Goal: Task Accomplishment & Management: Manage account settings

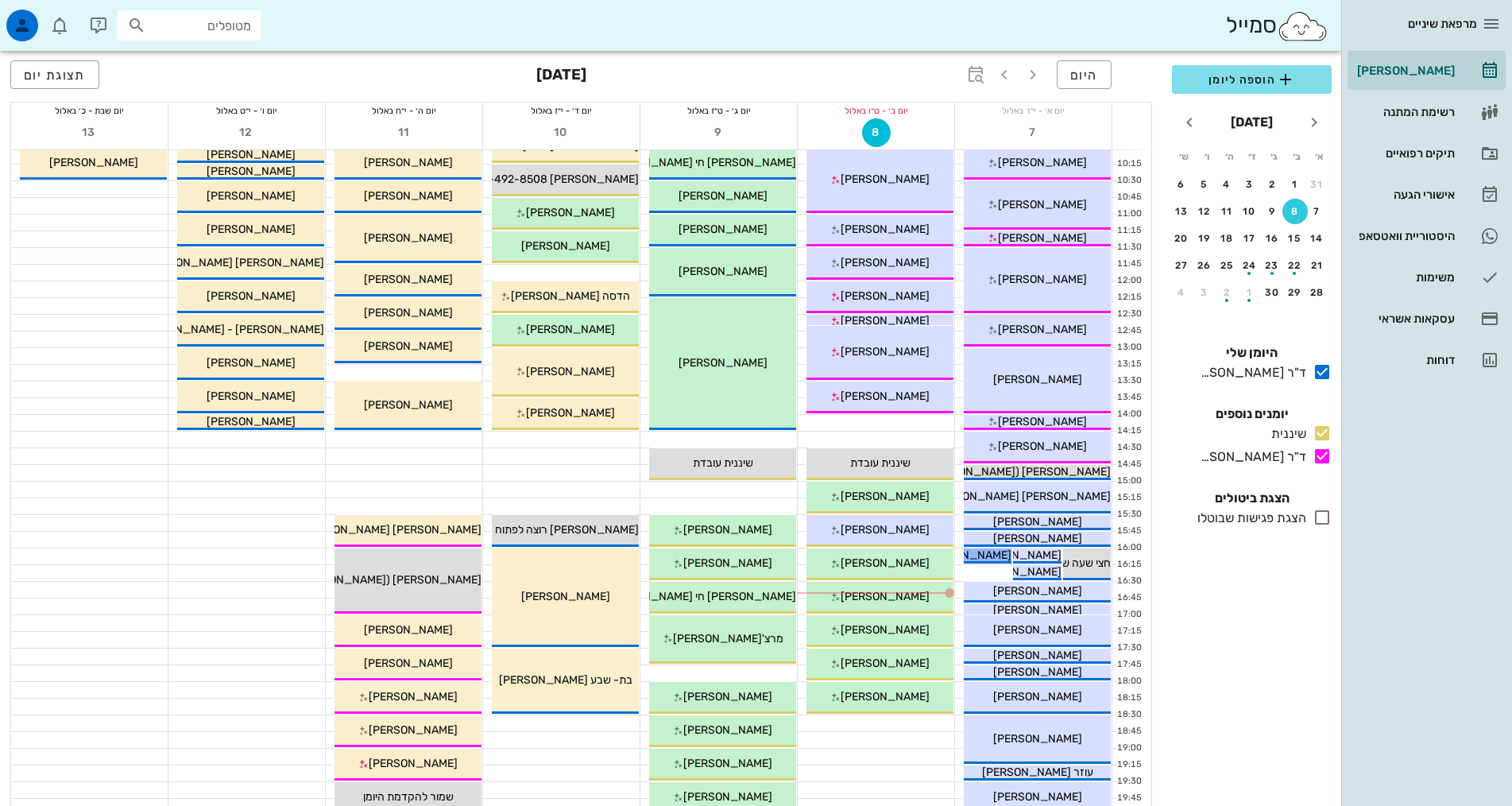
scroll to position [318, 0]
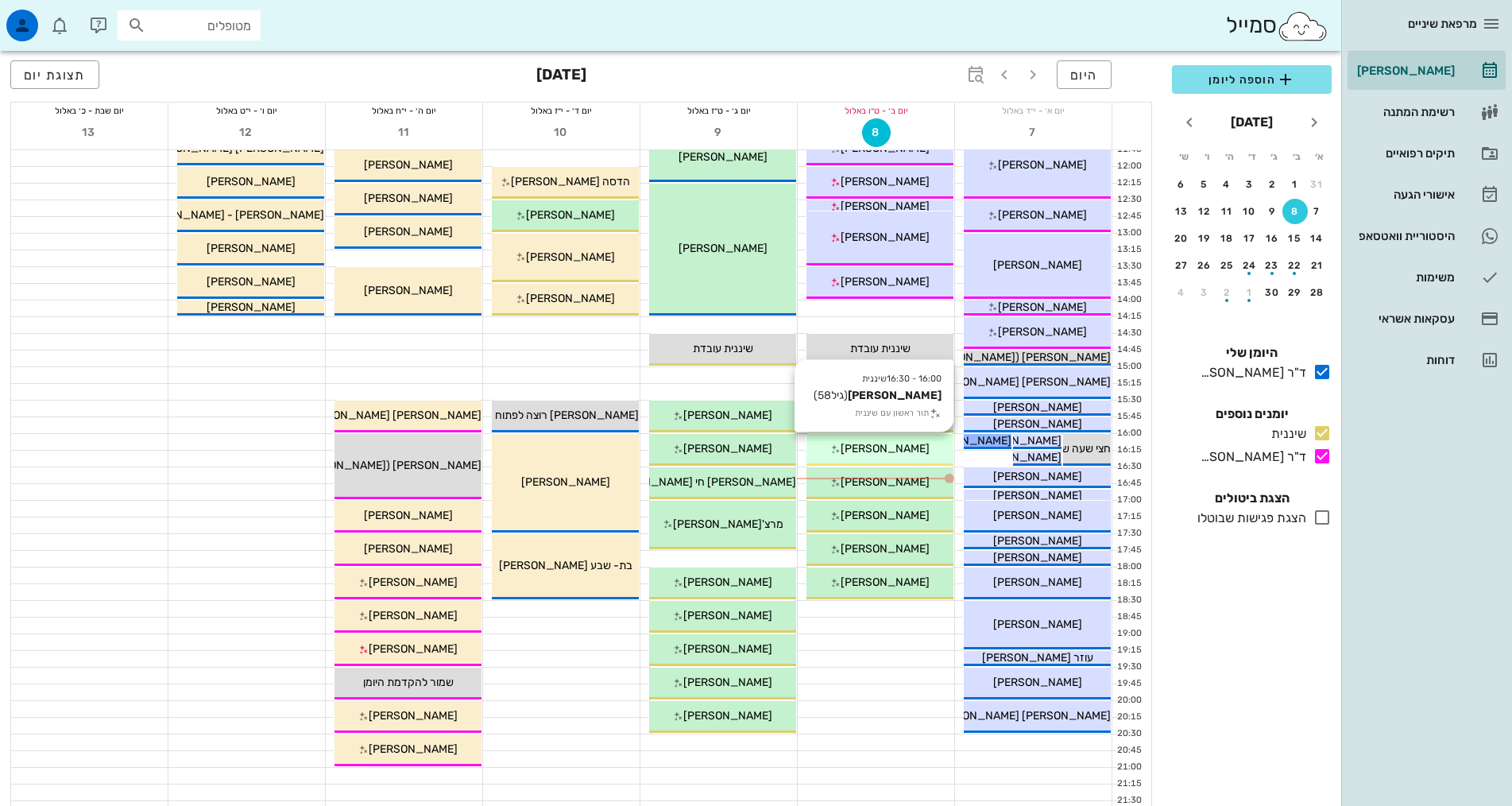
click at [899, 445] on span "[PERSON_NAME]" at bounding box center [885, 448] width 89 height 14
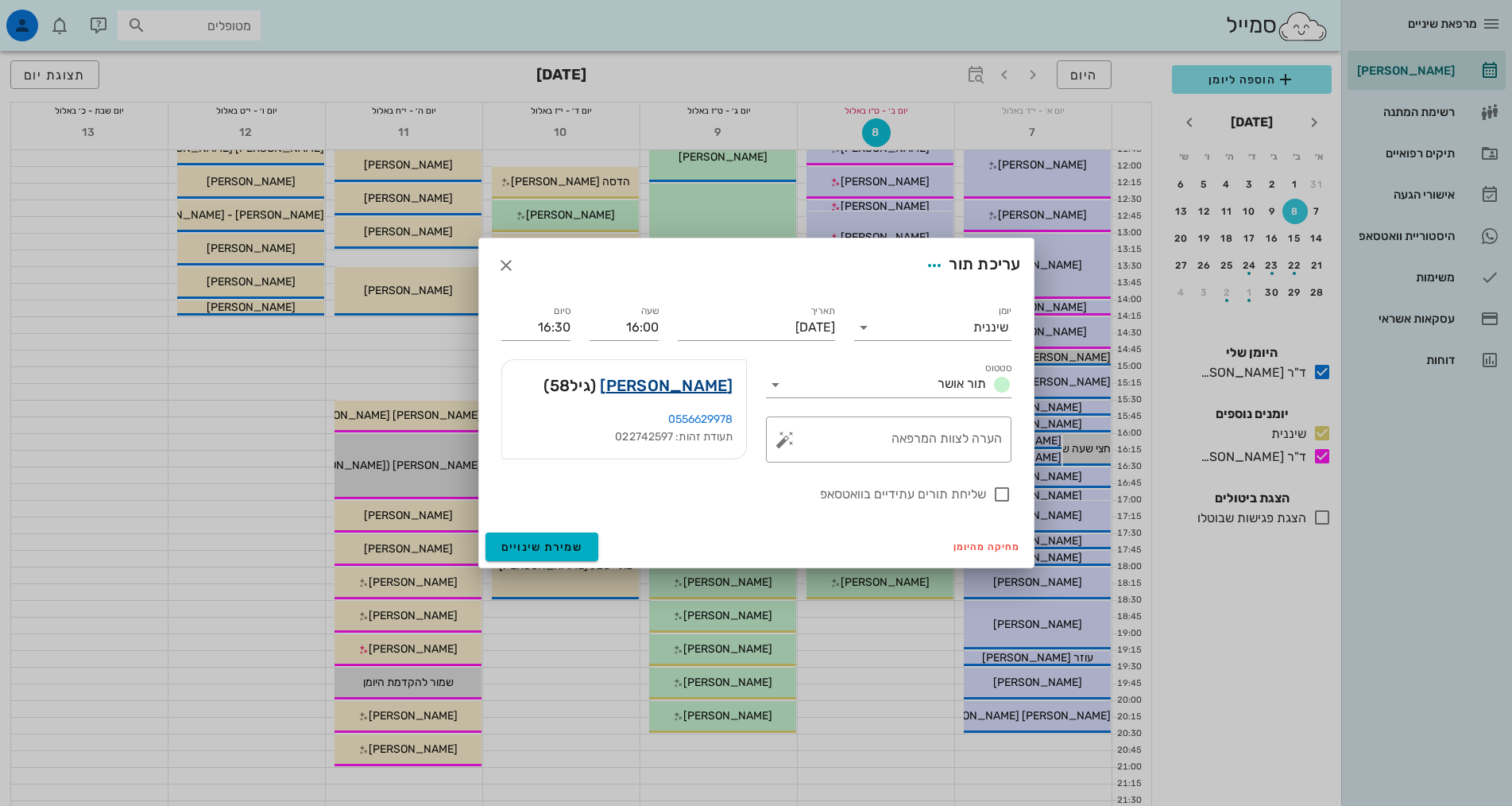
click at [665, 383] on link "[PERSON_NAME]" at bounding box center [666, 385] width 133 height 25
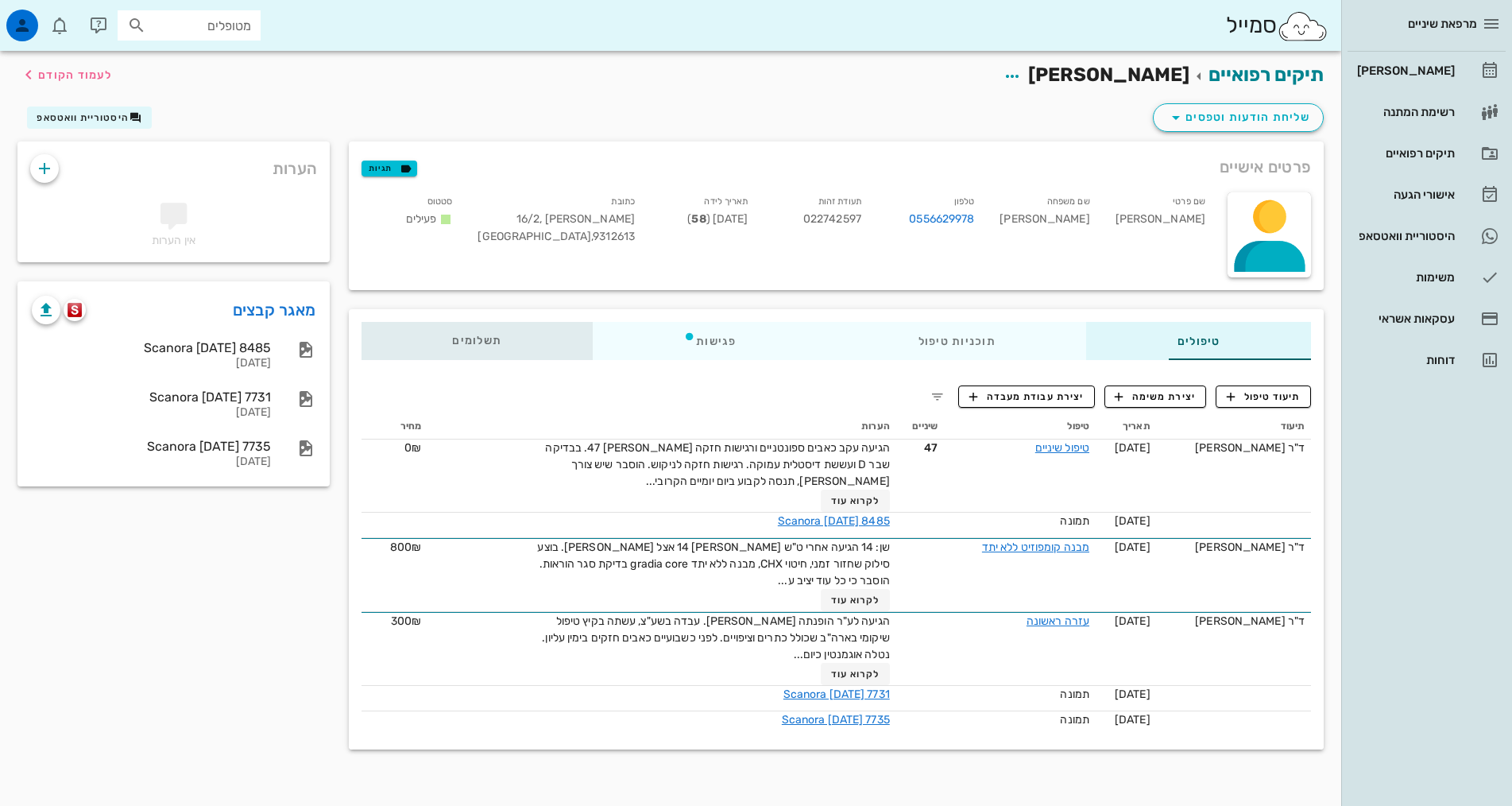
click at [452, 344] on span "תשלומים 0₪" at bounding box center [477, 341] width 49 height 11
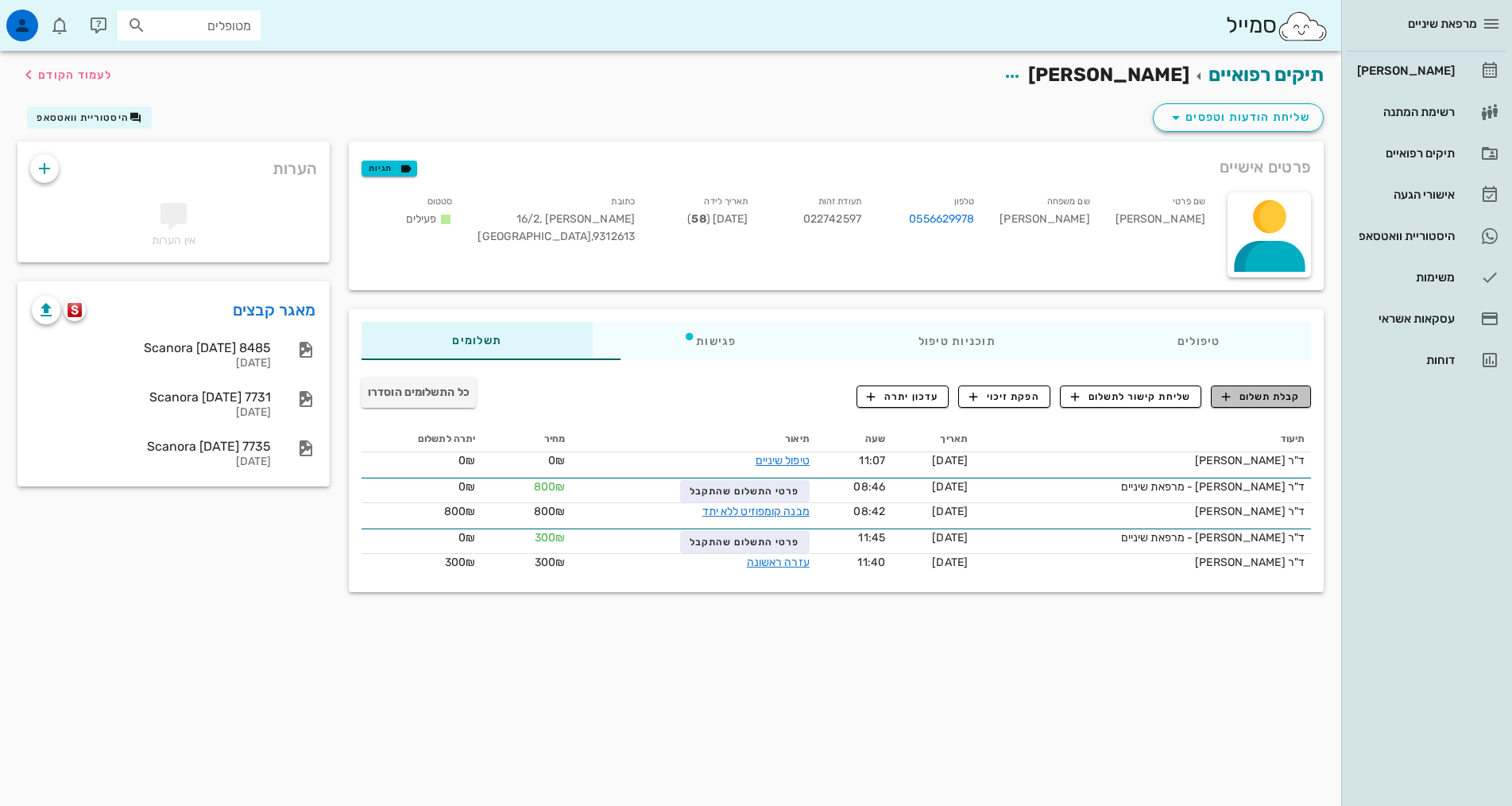
click at [1278, 392] on span "קבלת תשלום" at bounding box center [1261, 397] width 78 height 15
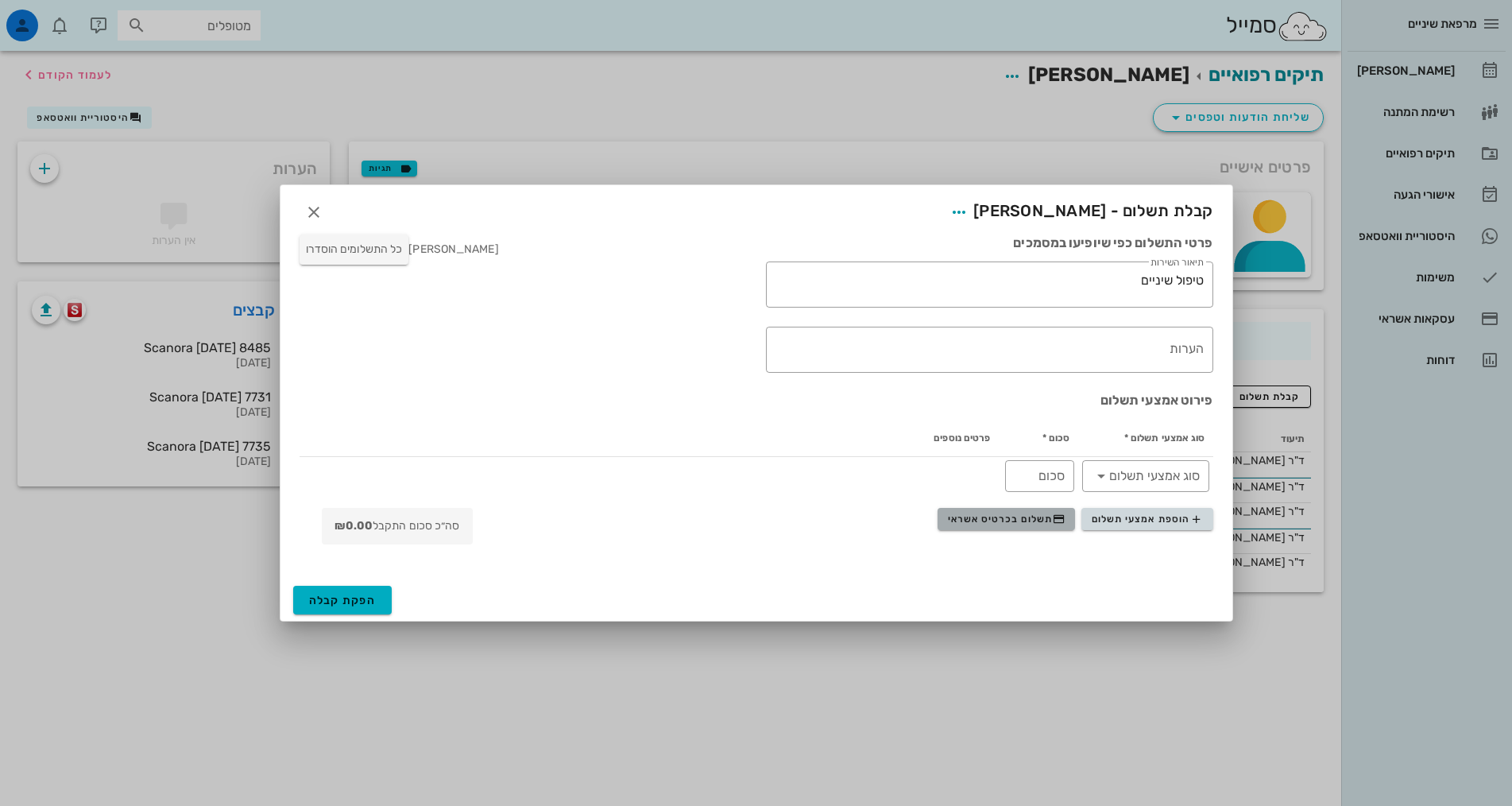
click at [1020, 523] on span "תשלום בכרטיס אשראי" at bounding box center [1007, 519] width 118 height 13
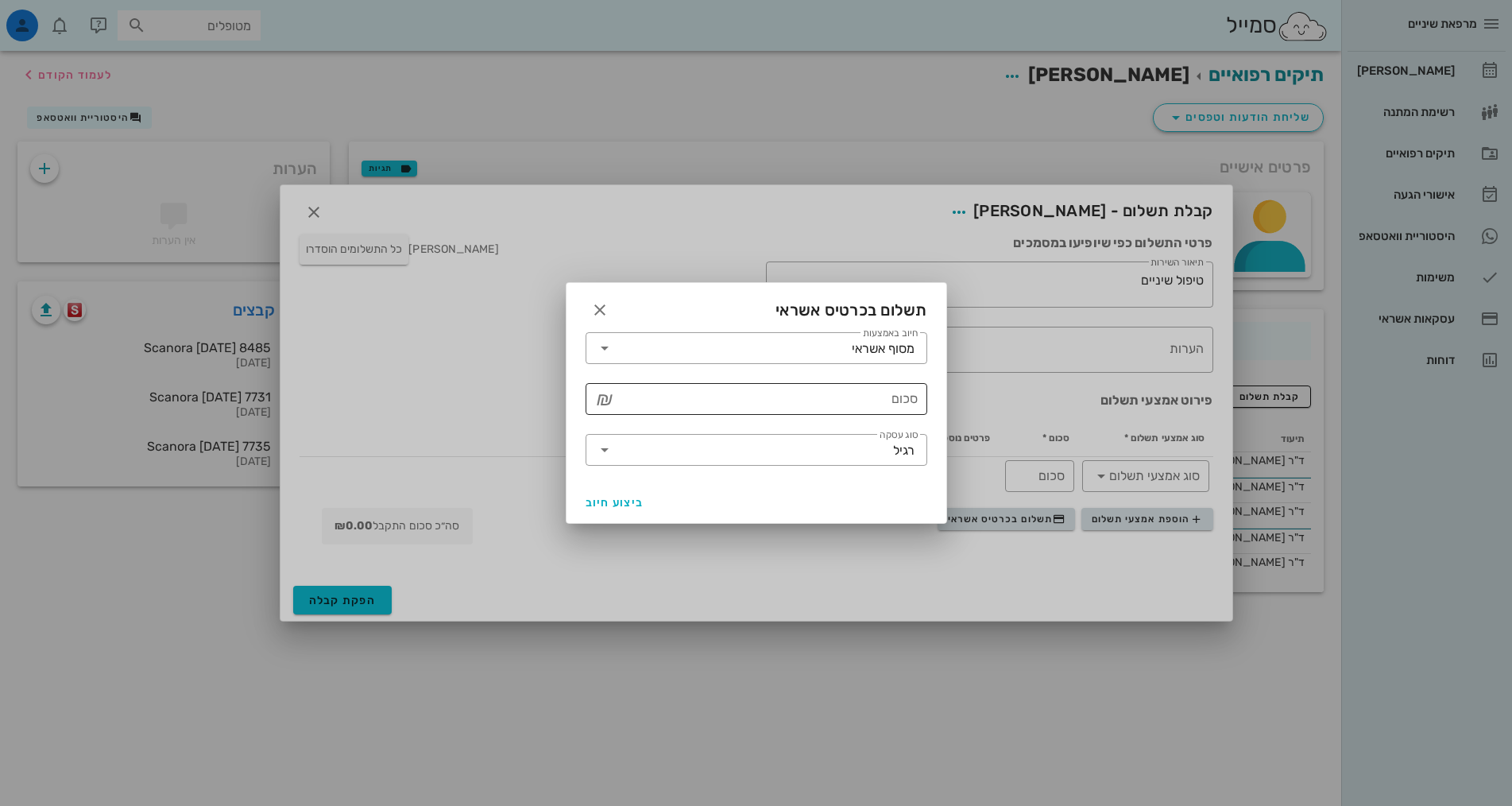
click at [911, 401] on input "סכום" at bounding box center [767, 399] width 300 height 25
type input "250"
click at [611, 513] on button "ביצוע חיוב" at bounding box center [615, 501] width 72 height 29
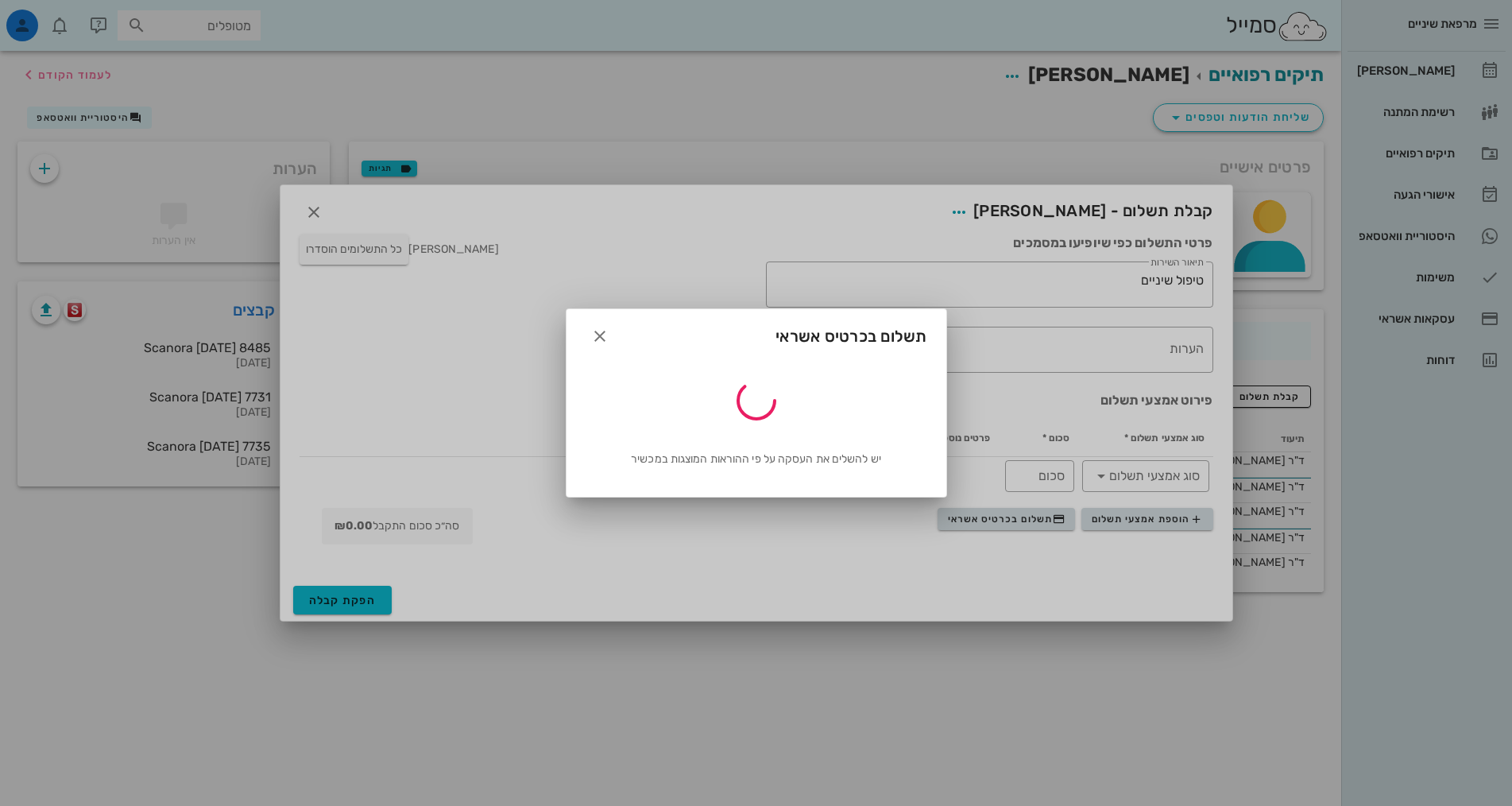
type input "250"
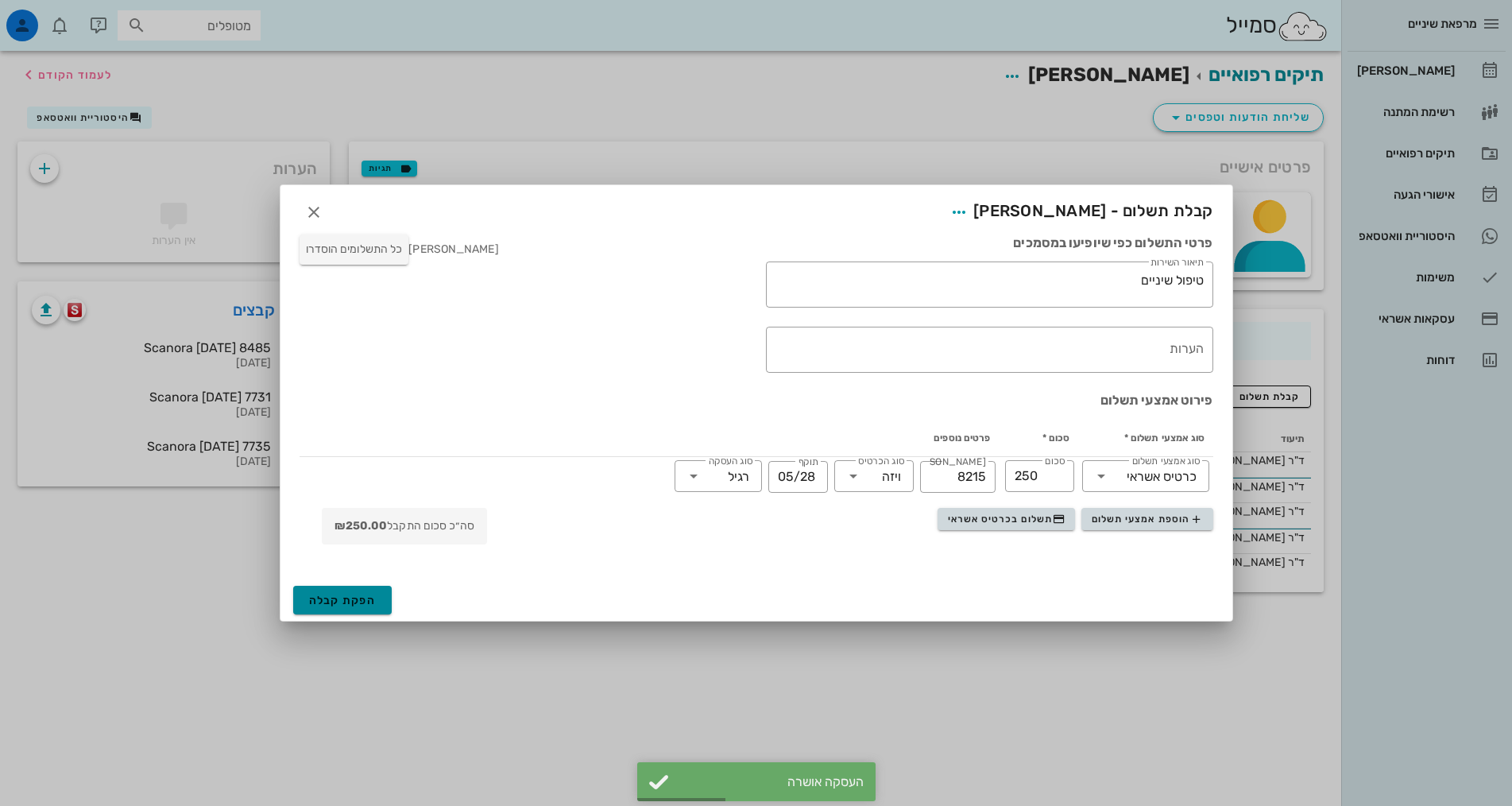
click at [358, 612] on button "הפקת קבלה" at bounding box center [343, 599] width 100 height 29
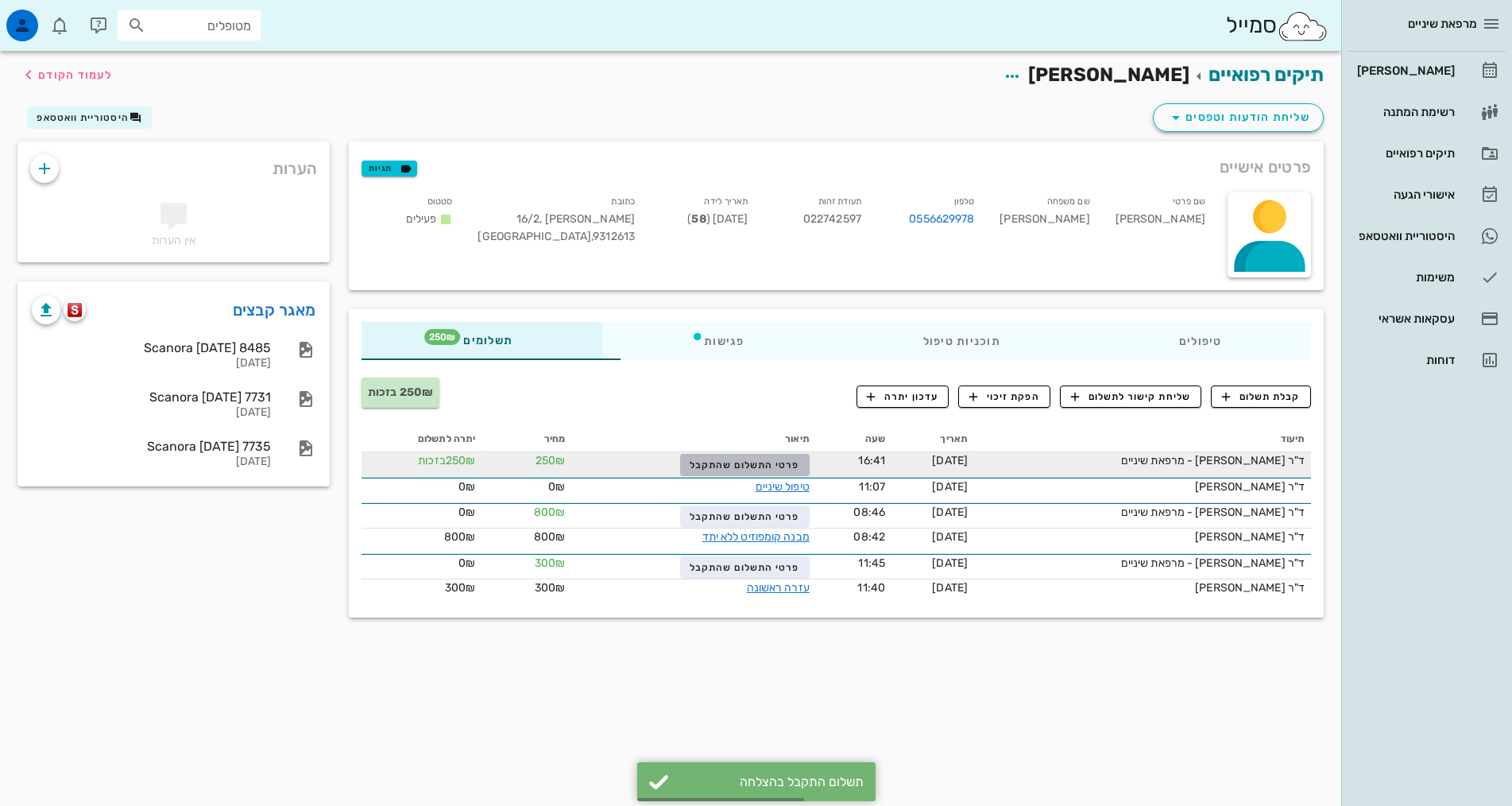
click at [718, 462] on span "פרטי התשלום שהתקבל" at bounding box center [745, 465] width 109 height 11
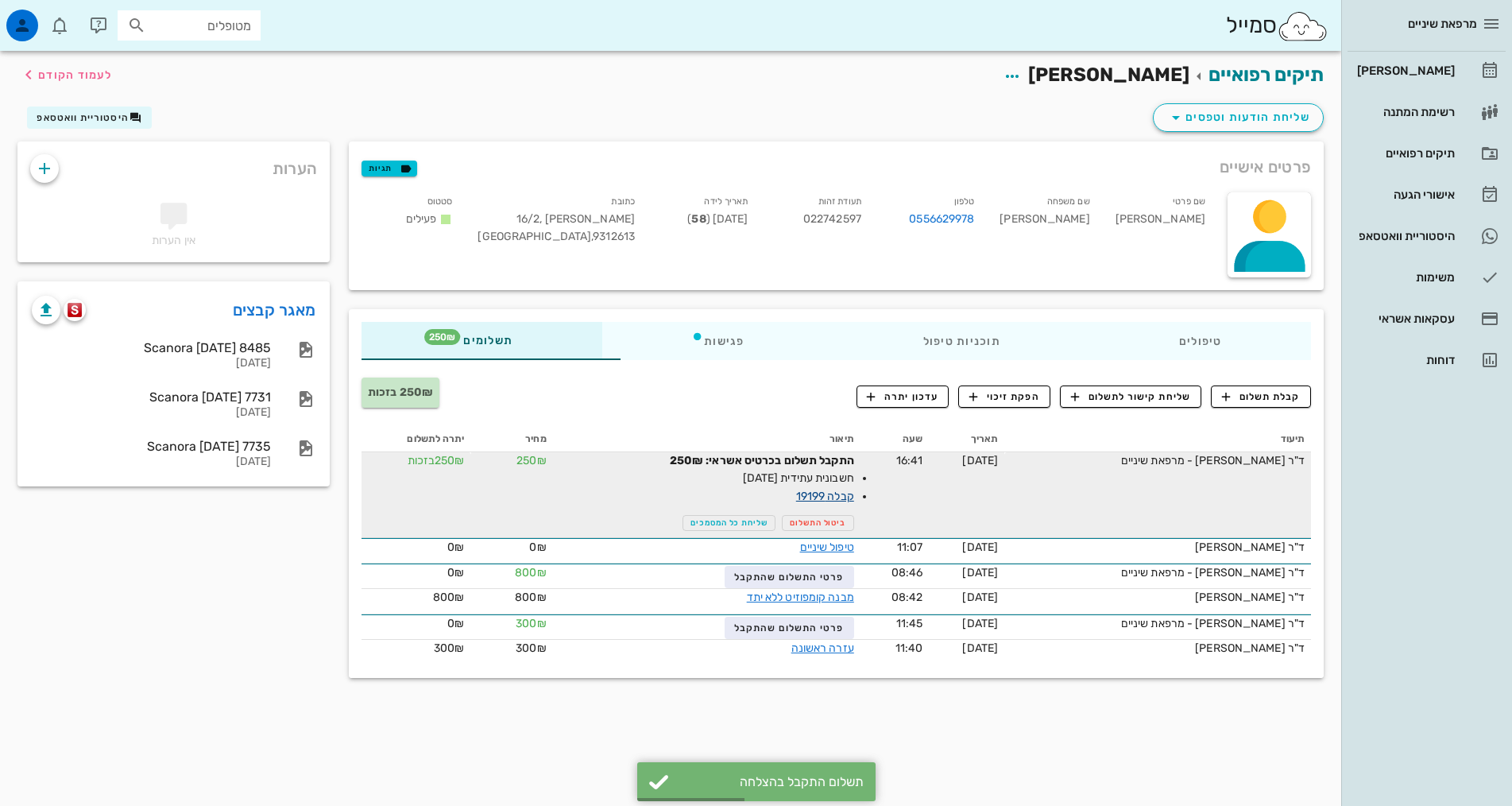
click at [796, 495] on link "קבלה 19199" at bounding box center [825, 496] width 58 height 14
click at [769, 495] on div "מרפאת שיניים יומן מרפאה רשימת המתנה תיקים רפואיים אישורי הגעה 1 היסטוריית וואטס…" at bounding box center [756, 403] width 1512 height 806
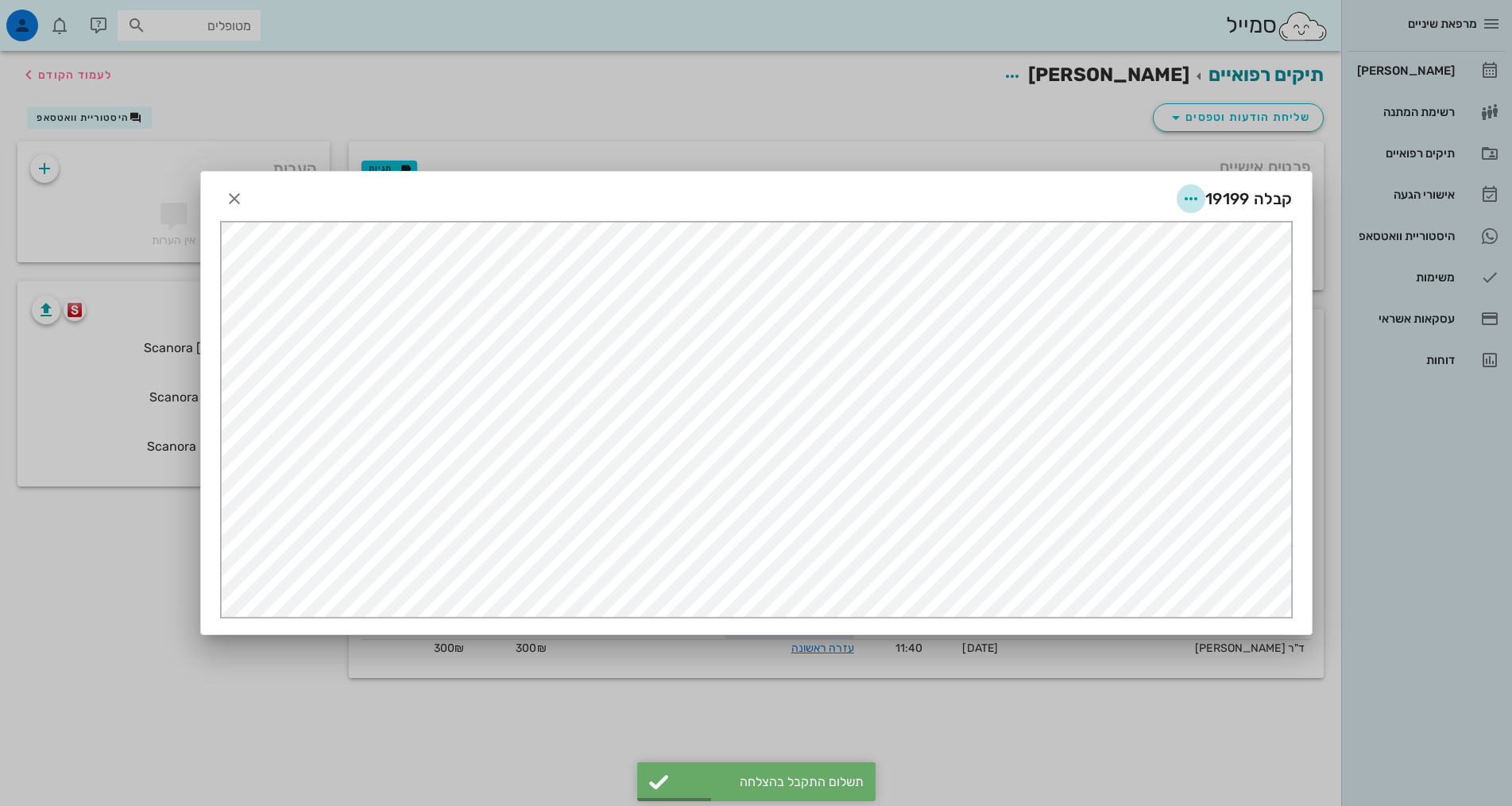
click at [1190, 201] on icon "button" at bounding box center [1190, 198] width 19 height 19
click at [1155, 308] on div "שליחה בוואטסאפ" at bounding box center [1148, 314] width 88 height 15
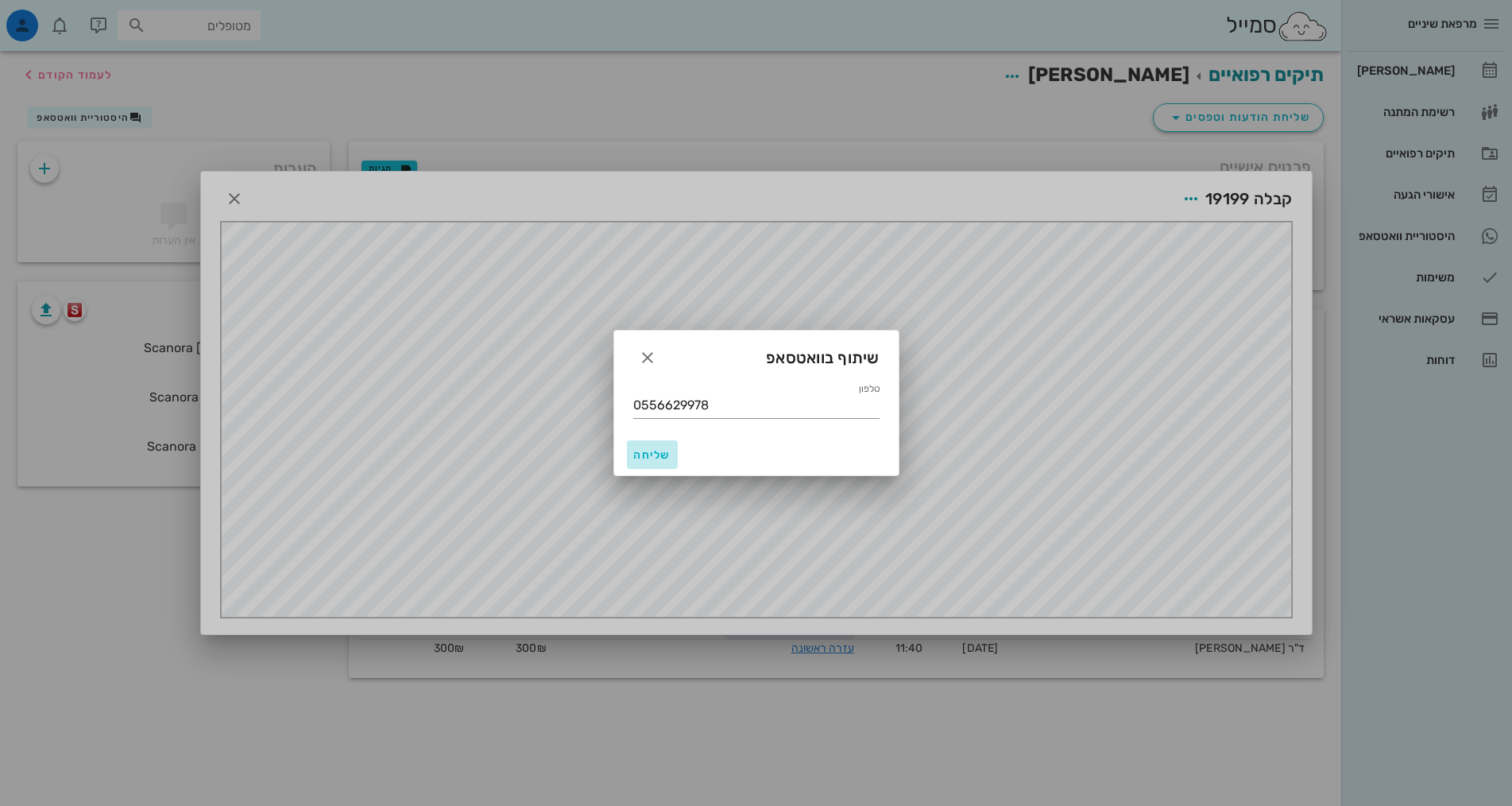
click at [654, 456] on span "שליחה" at bounding box center [652, 455] width 38 height 14
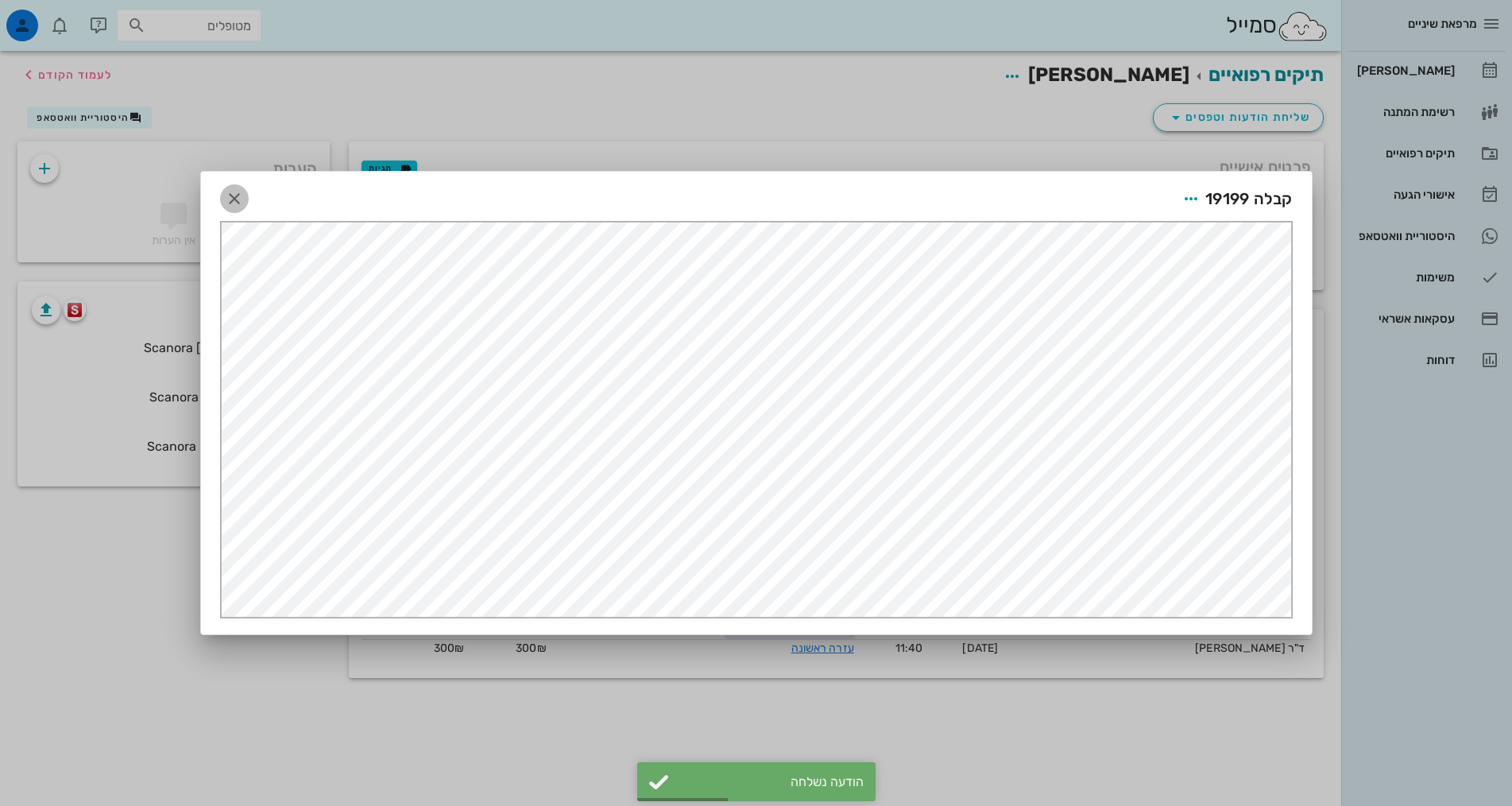
click at [226, 204] on icon "button" at bounding box center [233, 198] width 19 height 19
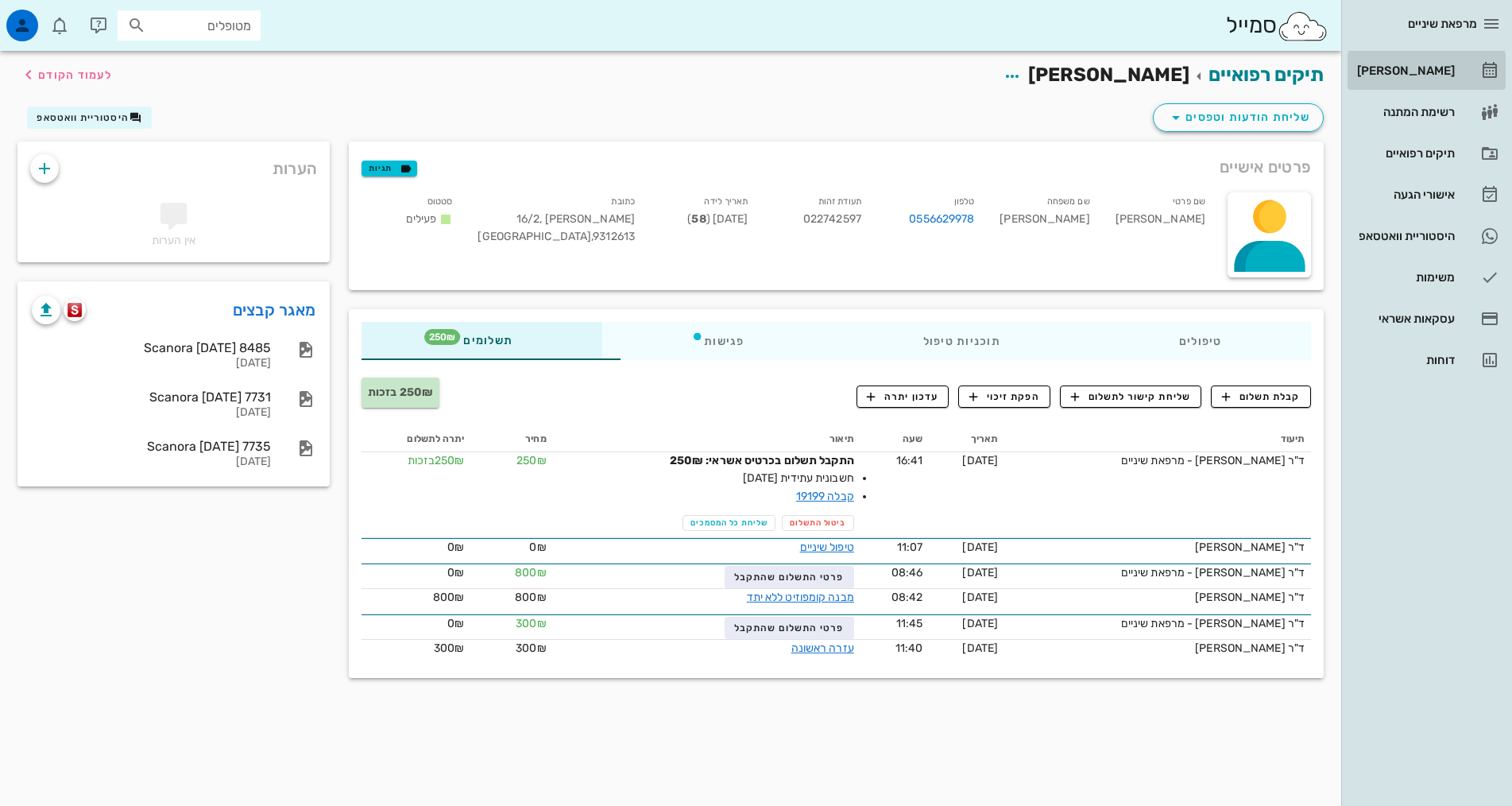
drag, startPoint x: 1427, startPoint y: 73, endPoint x: 1483, endPoint y: 5, distance: 88.1
click at [1427, 73] on div "[PERSON_NAME]" at bounding box center [1404, 71] width 101 height 13
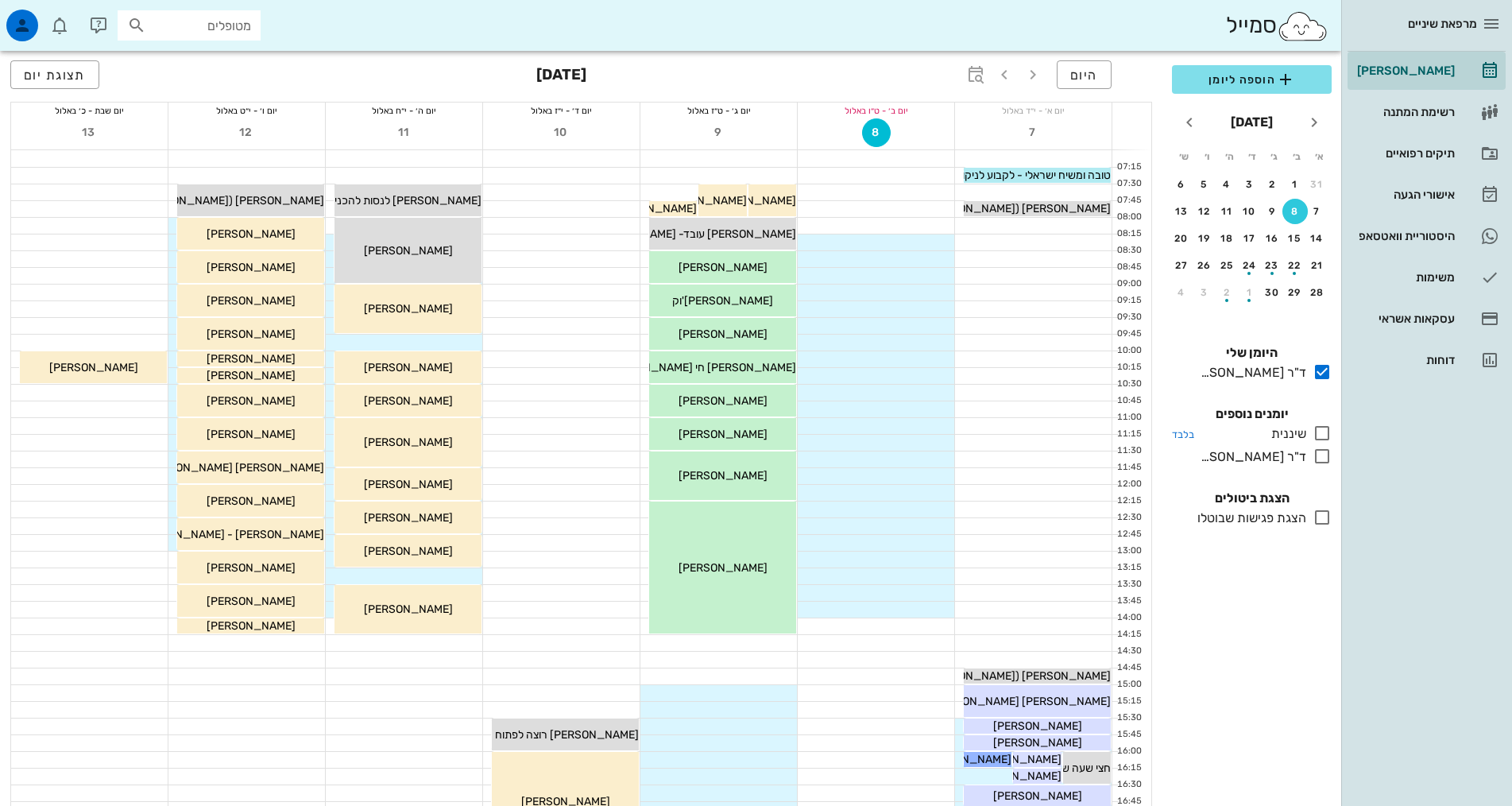
click at [1325, 430] on icon at bounding box center [1322, 433] width 19 height 19
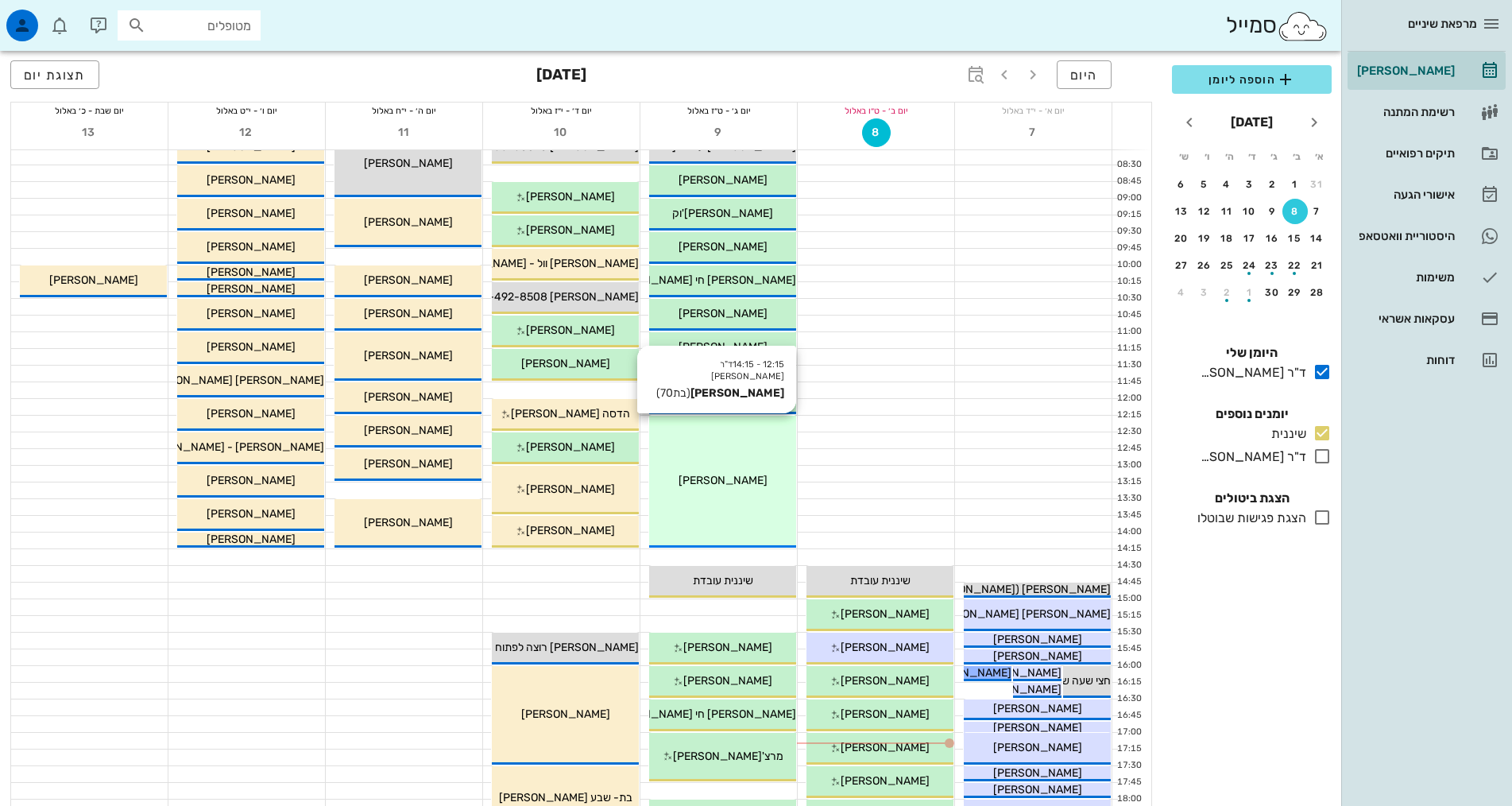
scroll to position [238, 0]
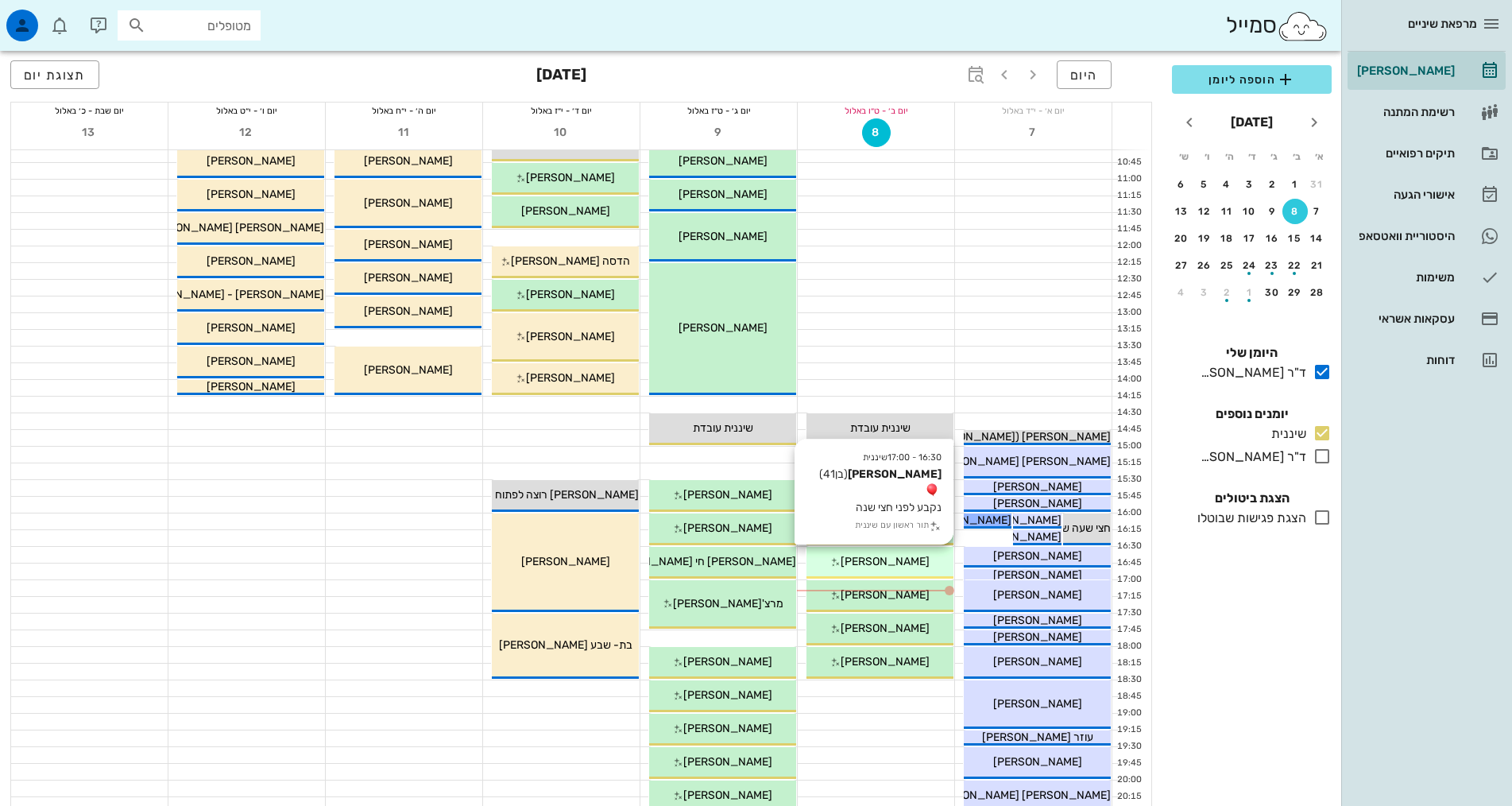
click at [883, 561] on span "[PERSON_NAME]" at bounding box center [885, 561] width 89 height 14
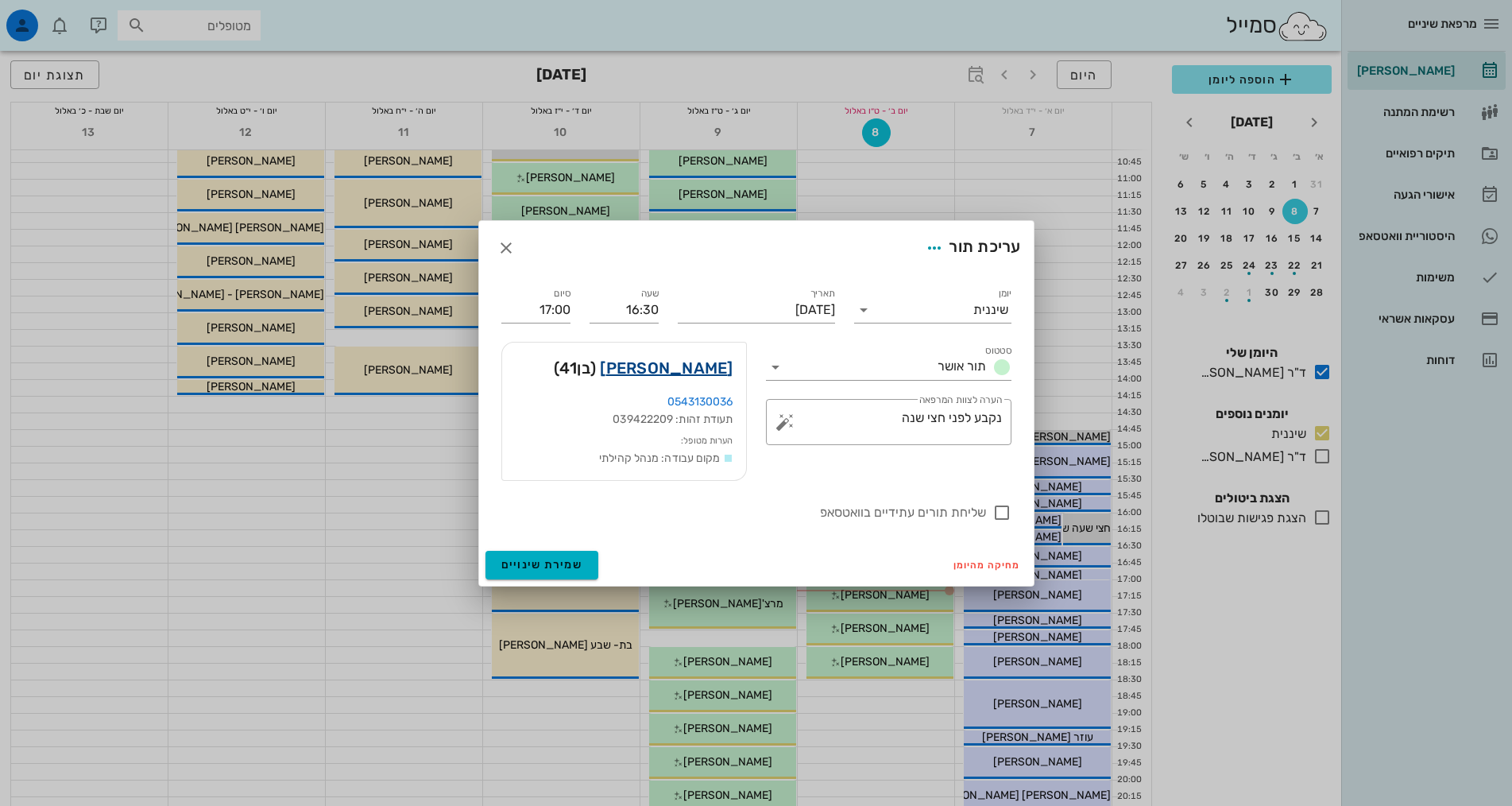
click at [664, 367] on link "[PERSON_NAME]" at bounding box center [666, 367] width 133 height 25
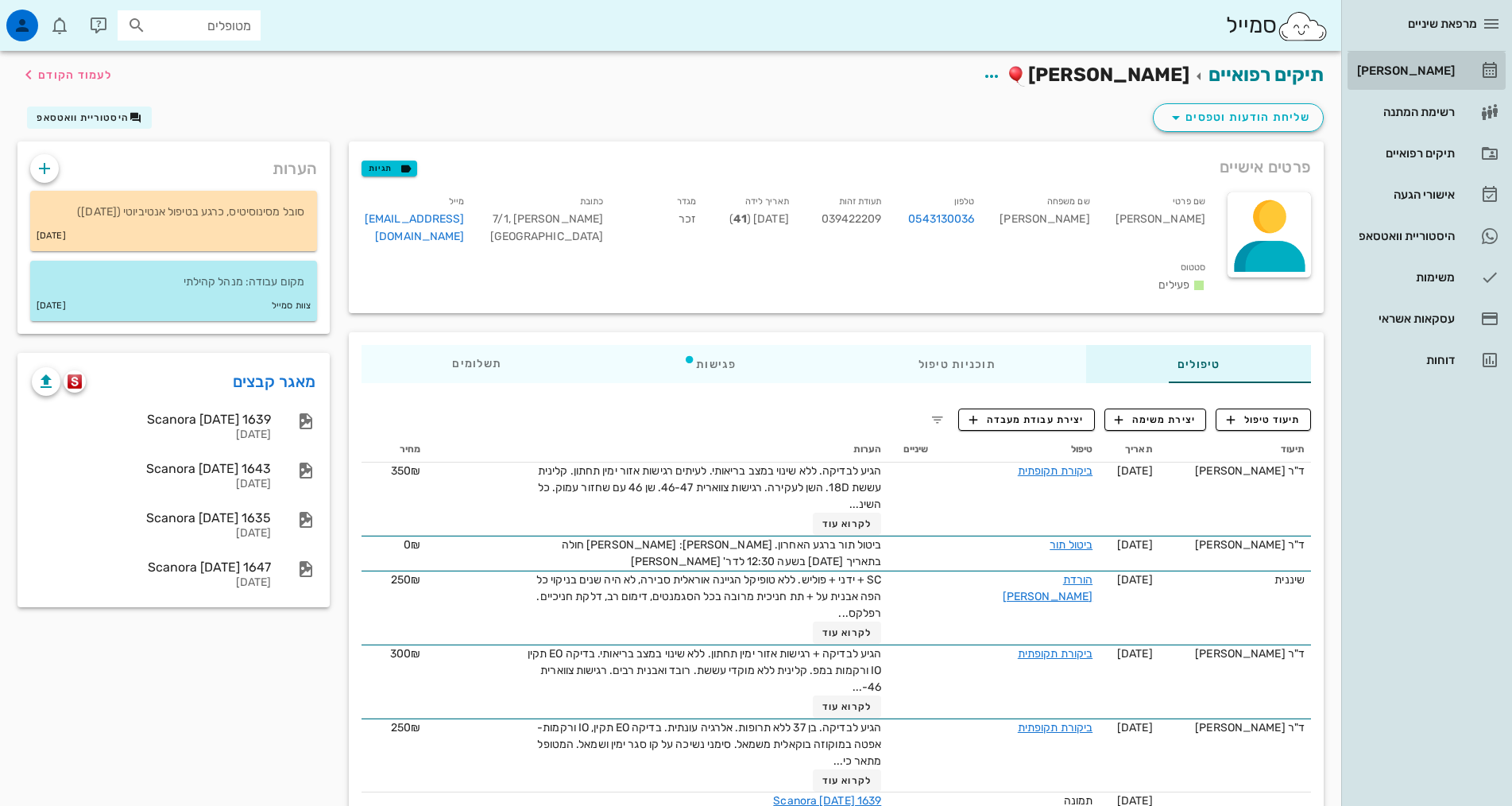
click at [1428, 63] on div "[PERSON_NAME]" at bounding box center [1404, 70] width 101 height 25
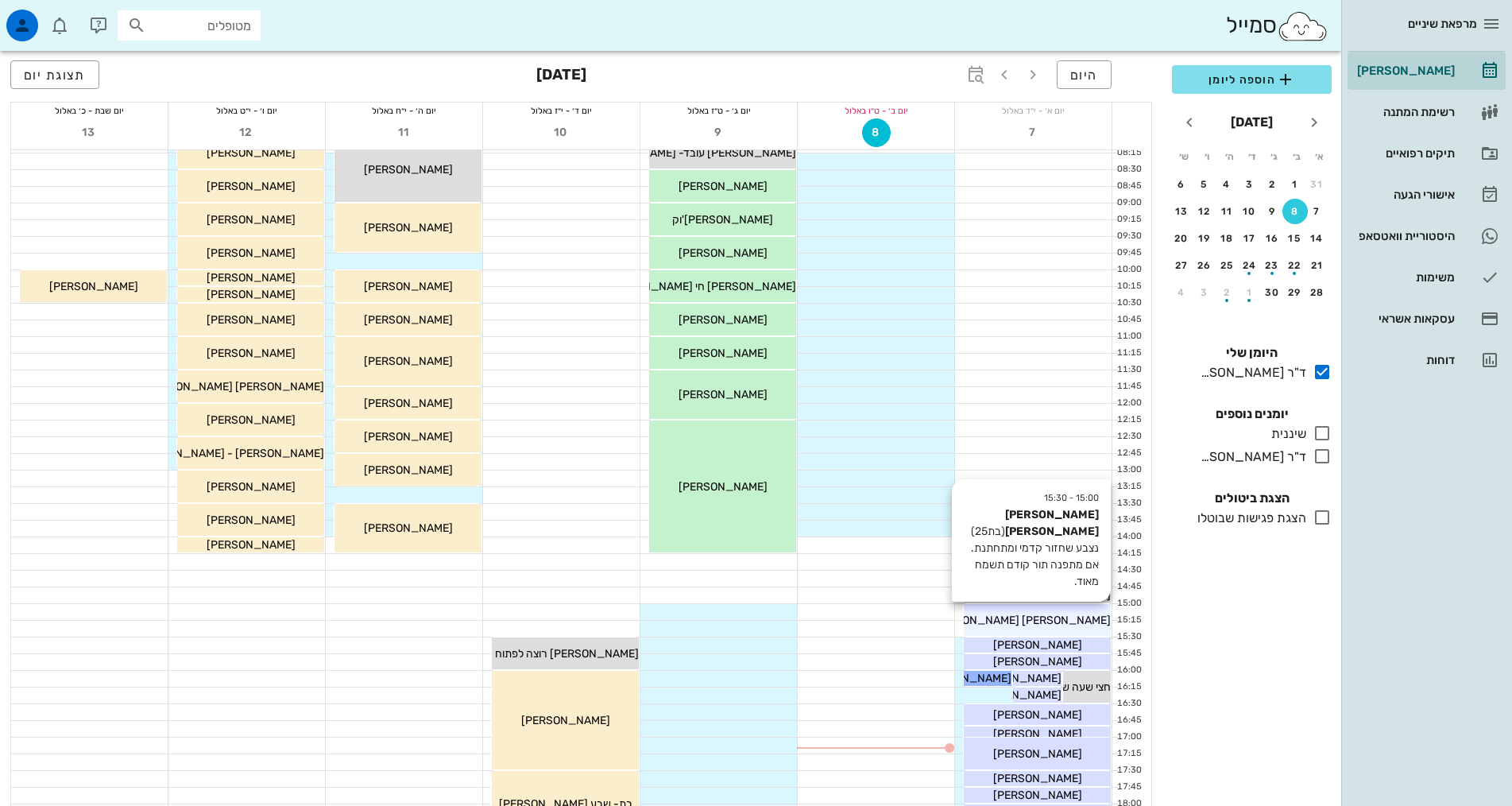
scroll to position [159, 0]
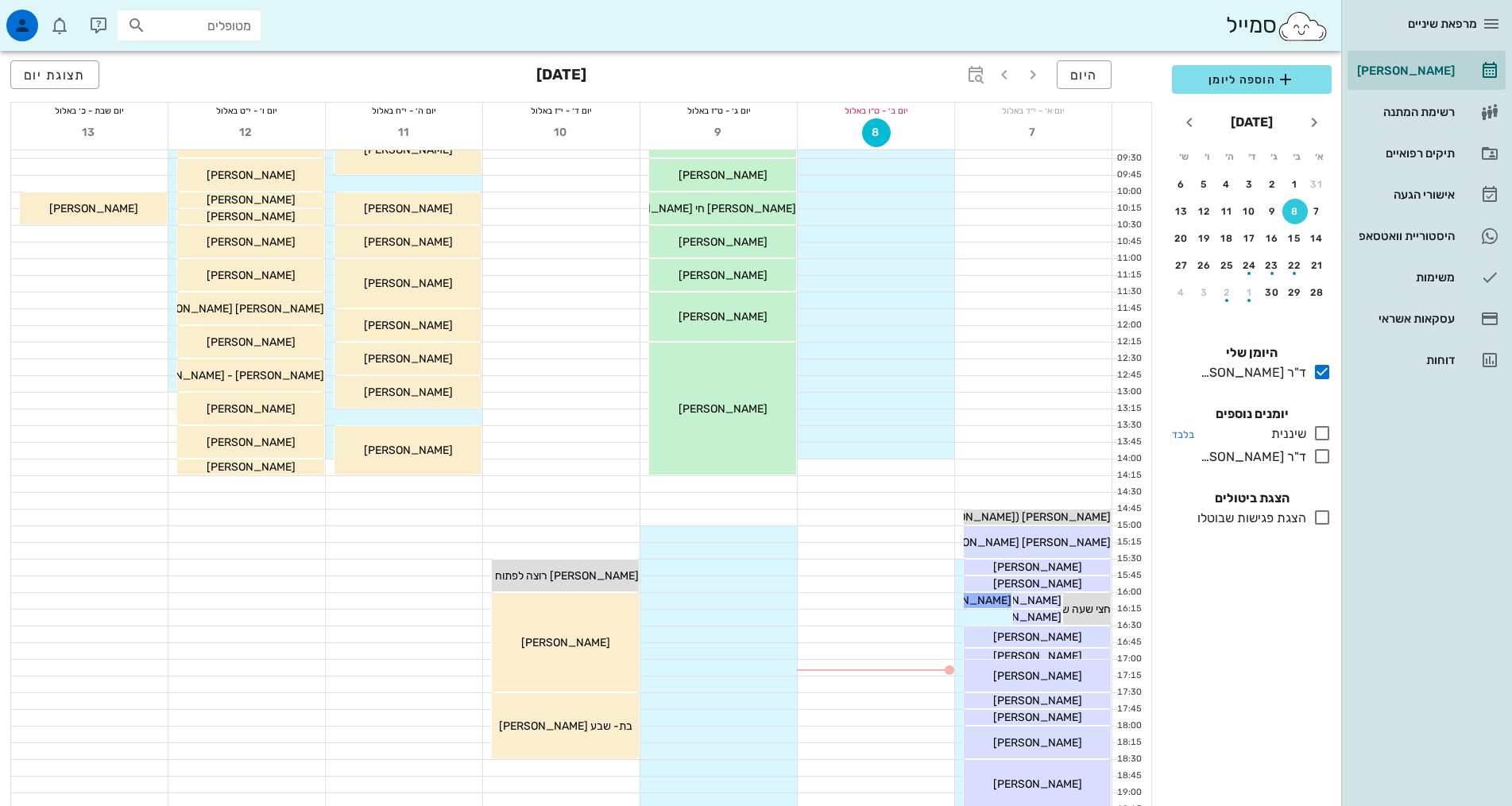
click at [1323, 434] on icon at bounding box center [1322, 433] width 19 height 19
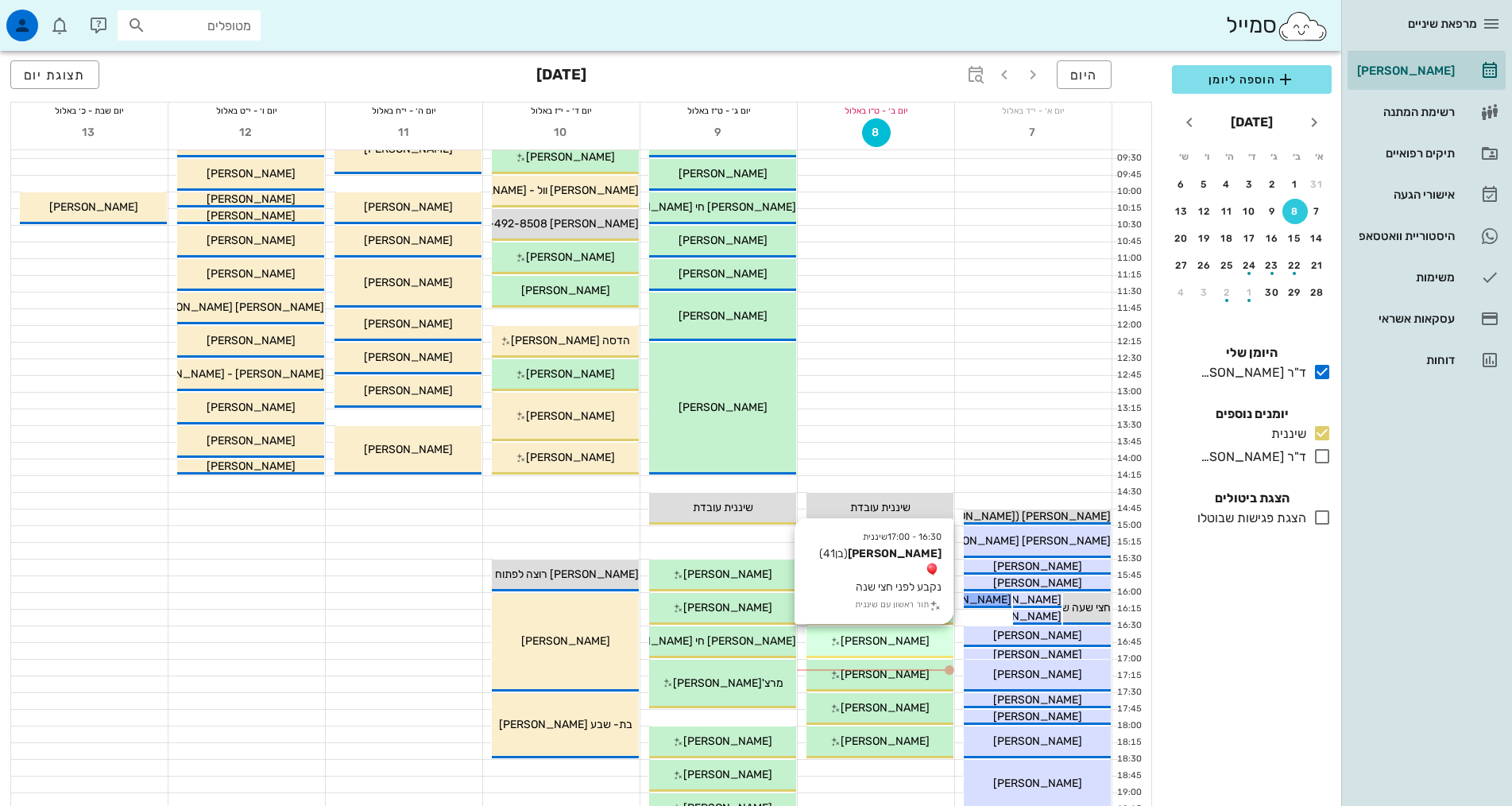
click at [908, 641] on span "[PERSON_NAME]" at bounding box center [885, 641] width 89 height 14
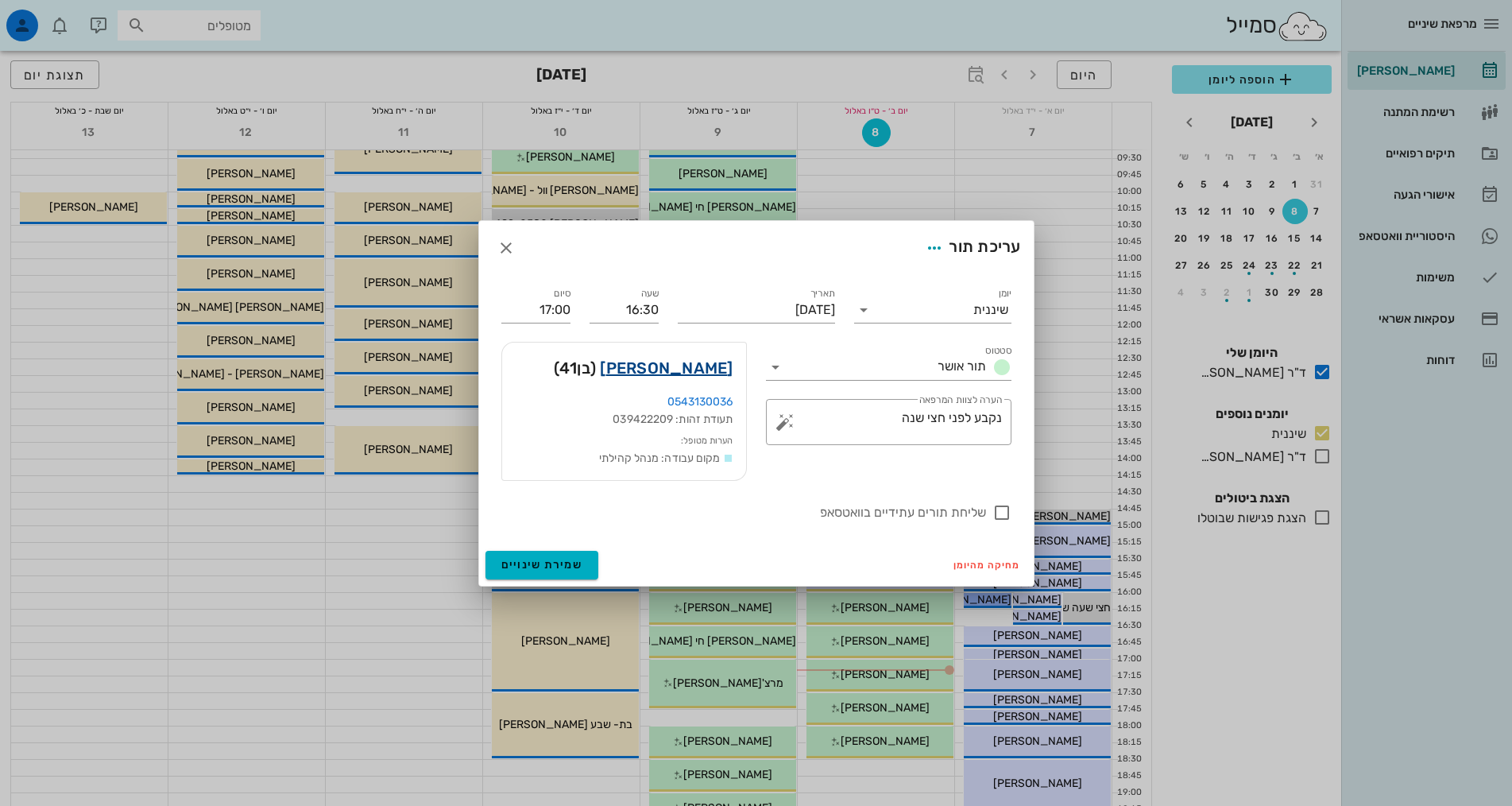
click at [684, 369] on link "[PERSON_NAME]" at bounding box center [666, 367] width 133 height 25
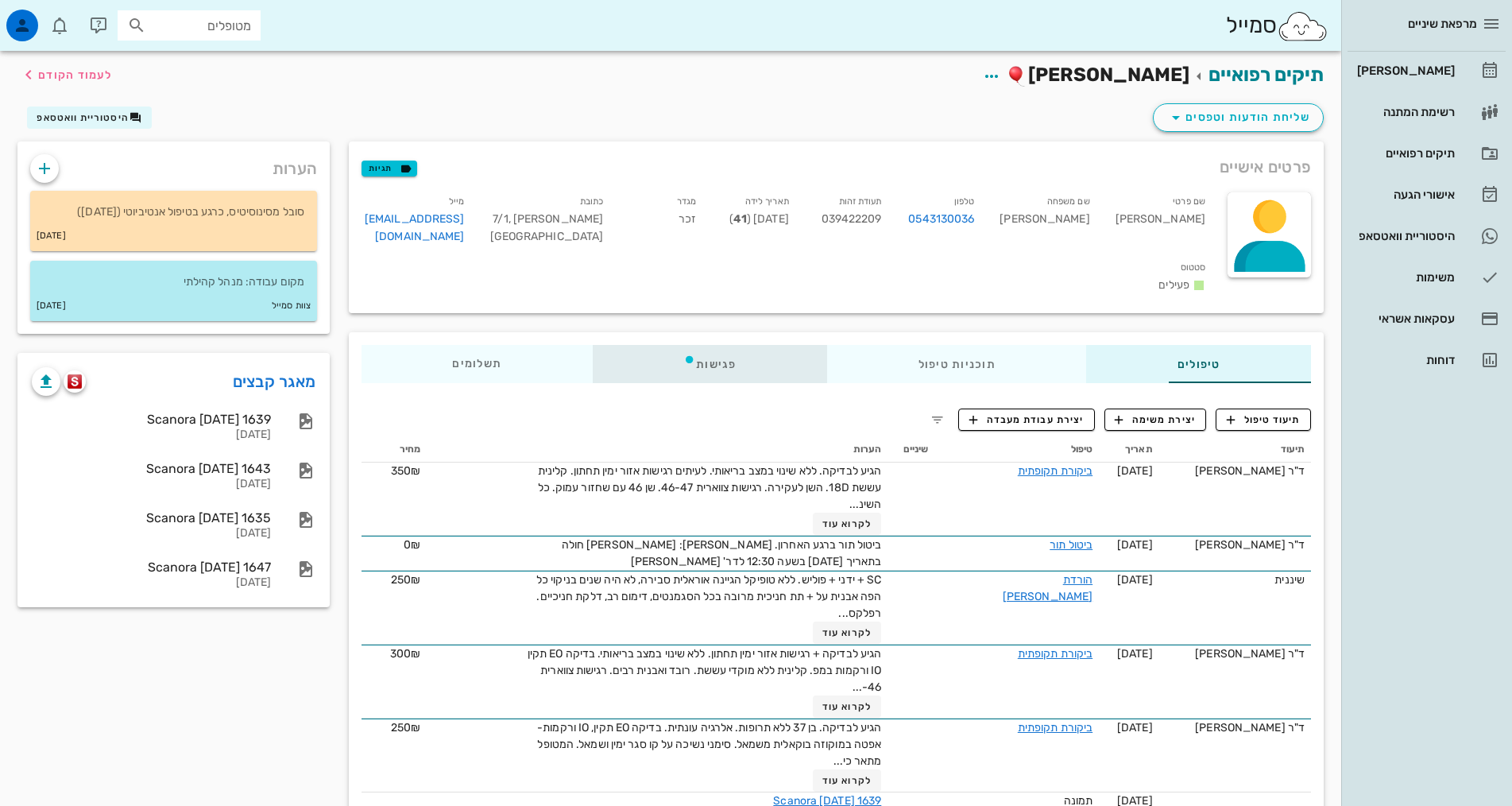
click at [669, 349] on div "פגישות" at bounding box center [709, 363] width 234 height 38
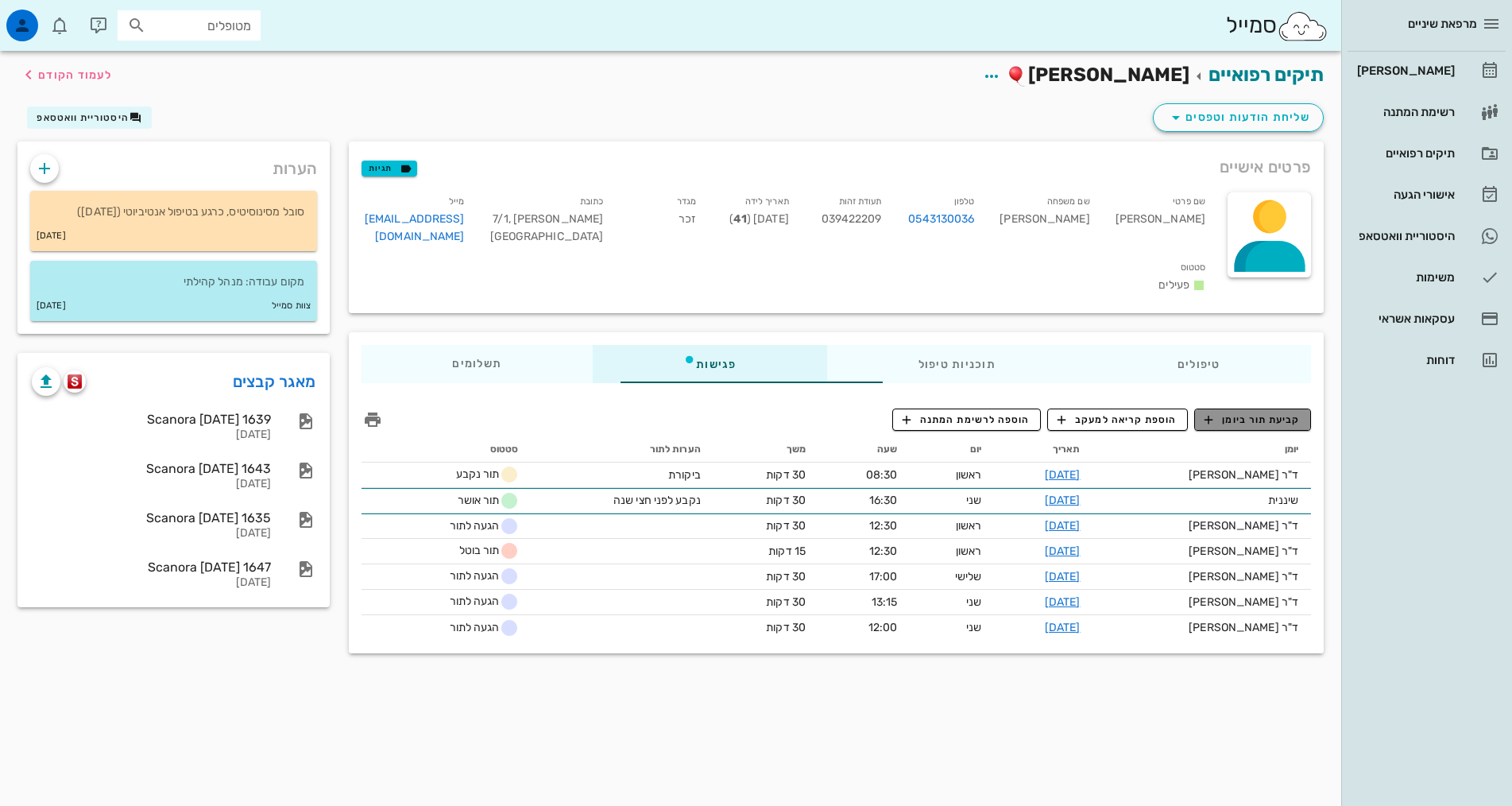
click at [1274, 412] on span "קביעת תור ביומן" at bounding box center [1252, 420] width 96 height 15
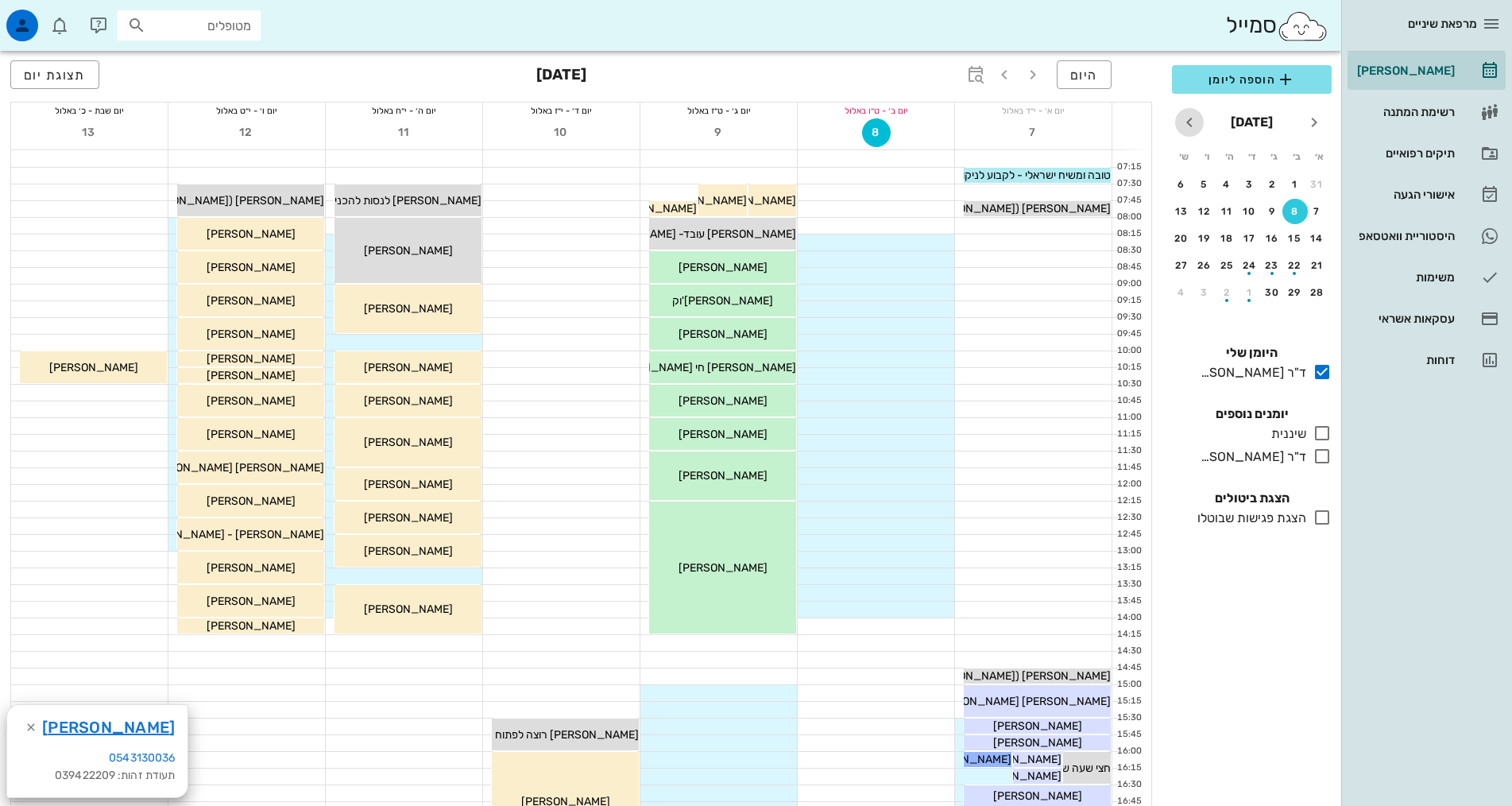
click at [1198, 121] on span "חודש הבא" at bounding box center [1189, 122] width 29 height 19
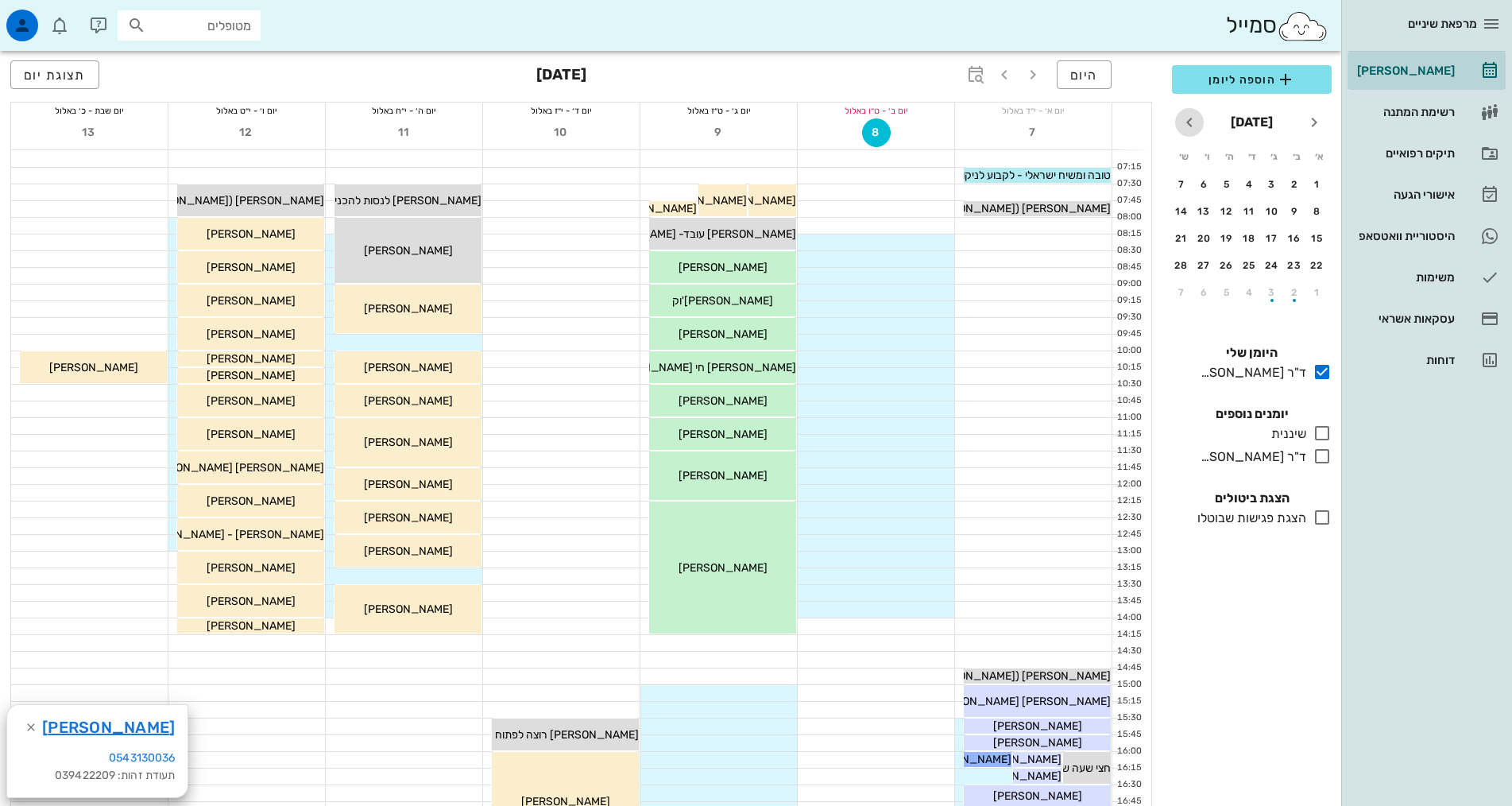
click at [1198, 121] on span "חודש הבא" at bounding box center [1189, 122] width 29 height 19
click at [1246, 211] on div "11" at bounding box center [1249, 212] width 25 height 11
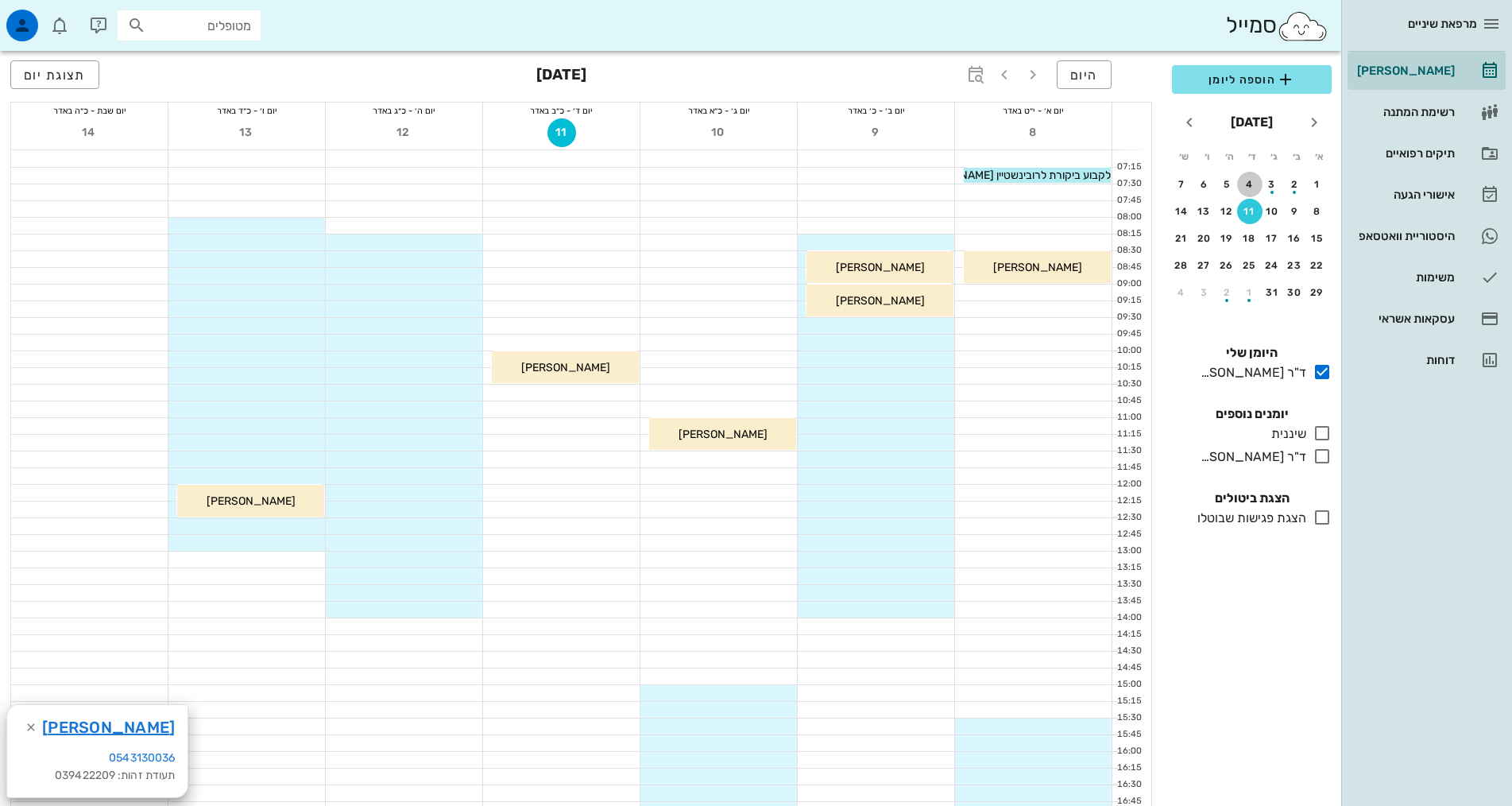
click at [1247, 180] on div "4" at bounding box center [1249, 185] width 25 height 11
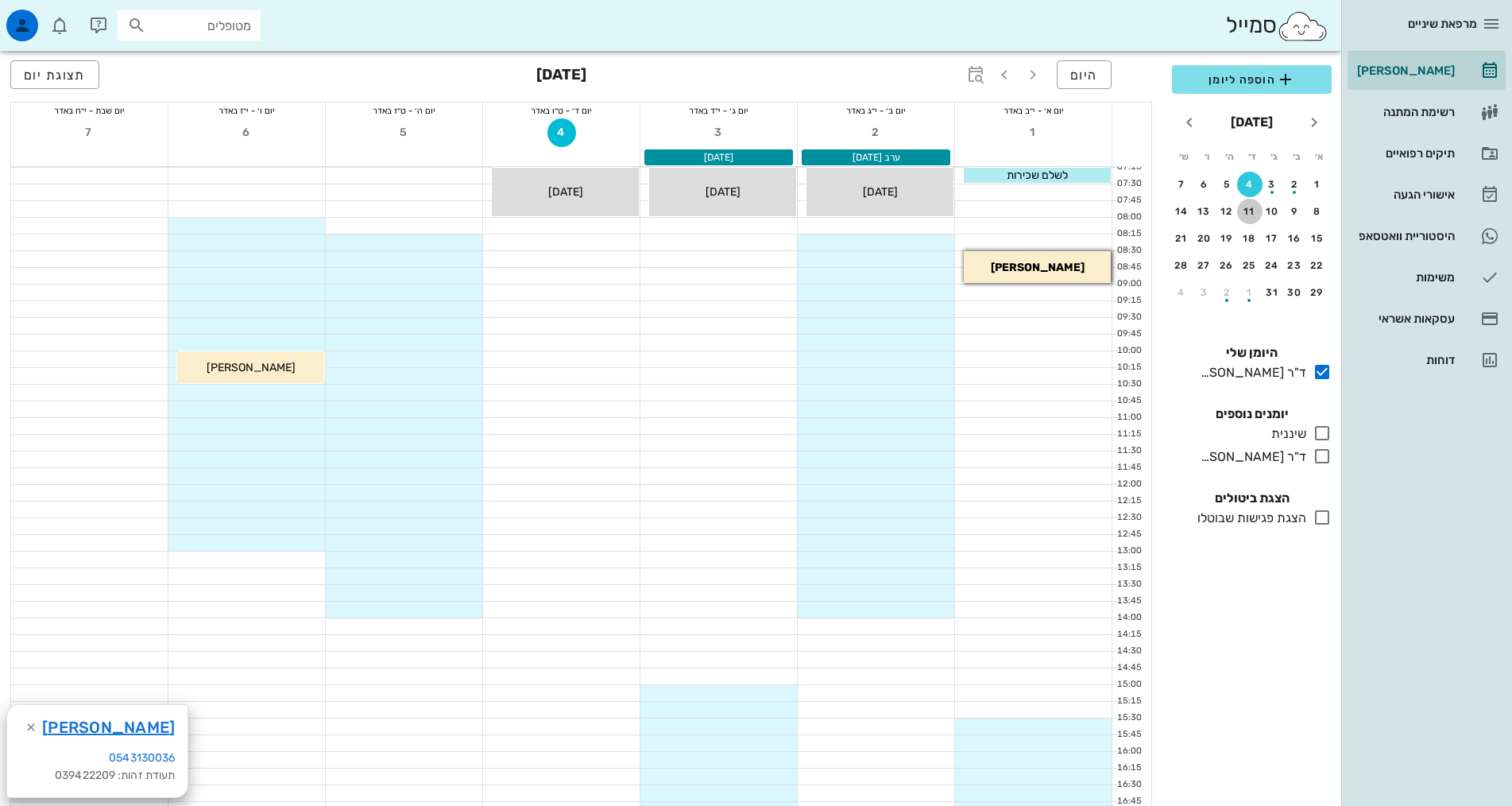
click at [1245, 202] on button "11" at bounding box center [1249, 211] width 25 height 25
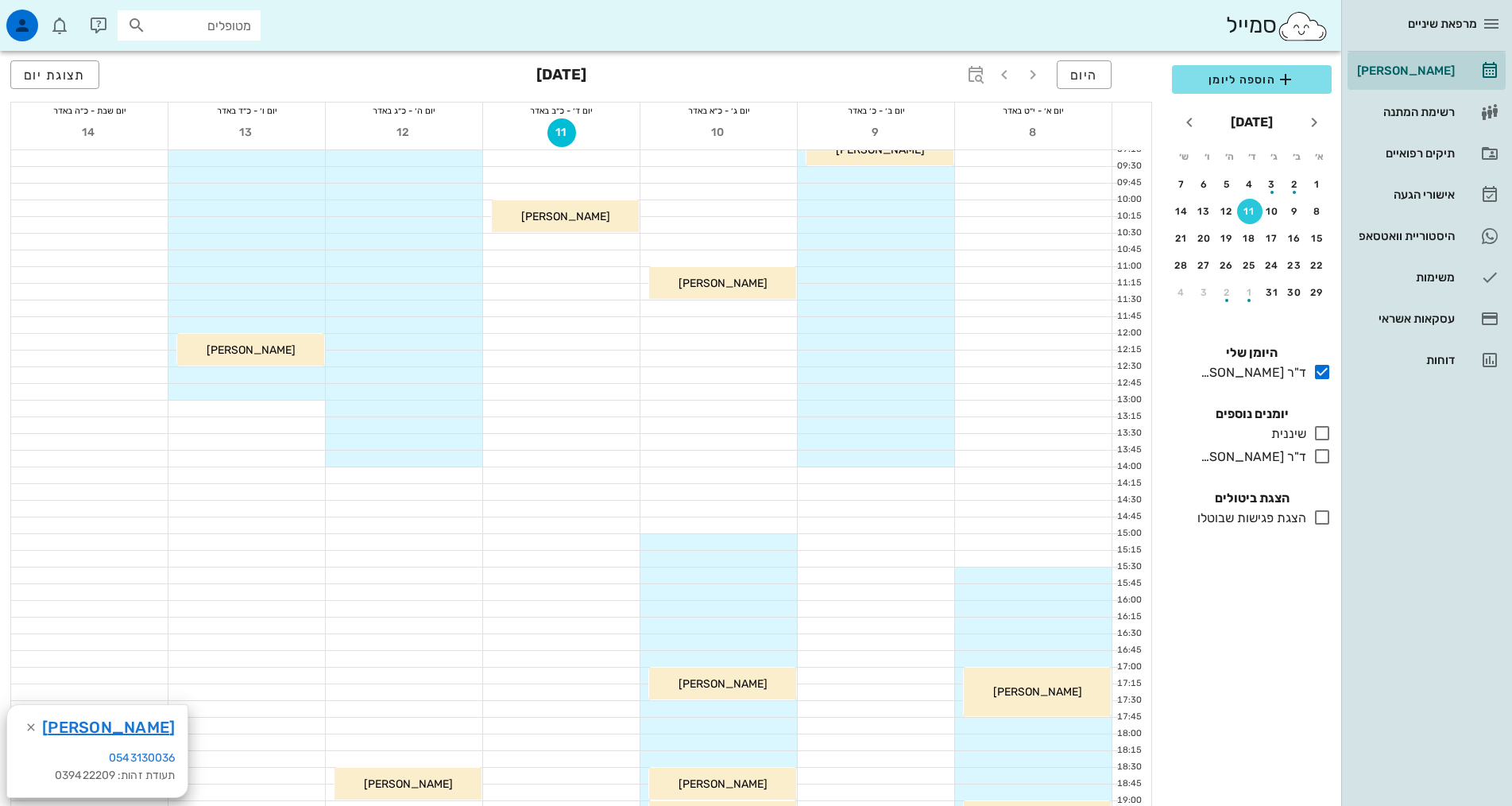
scroll to position [159, 0]
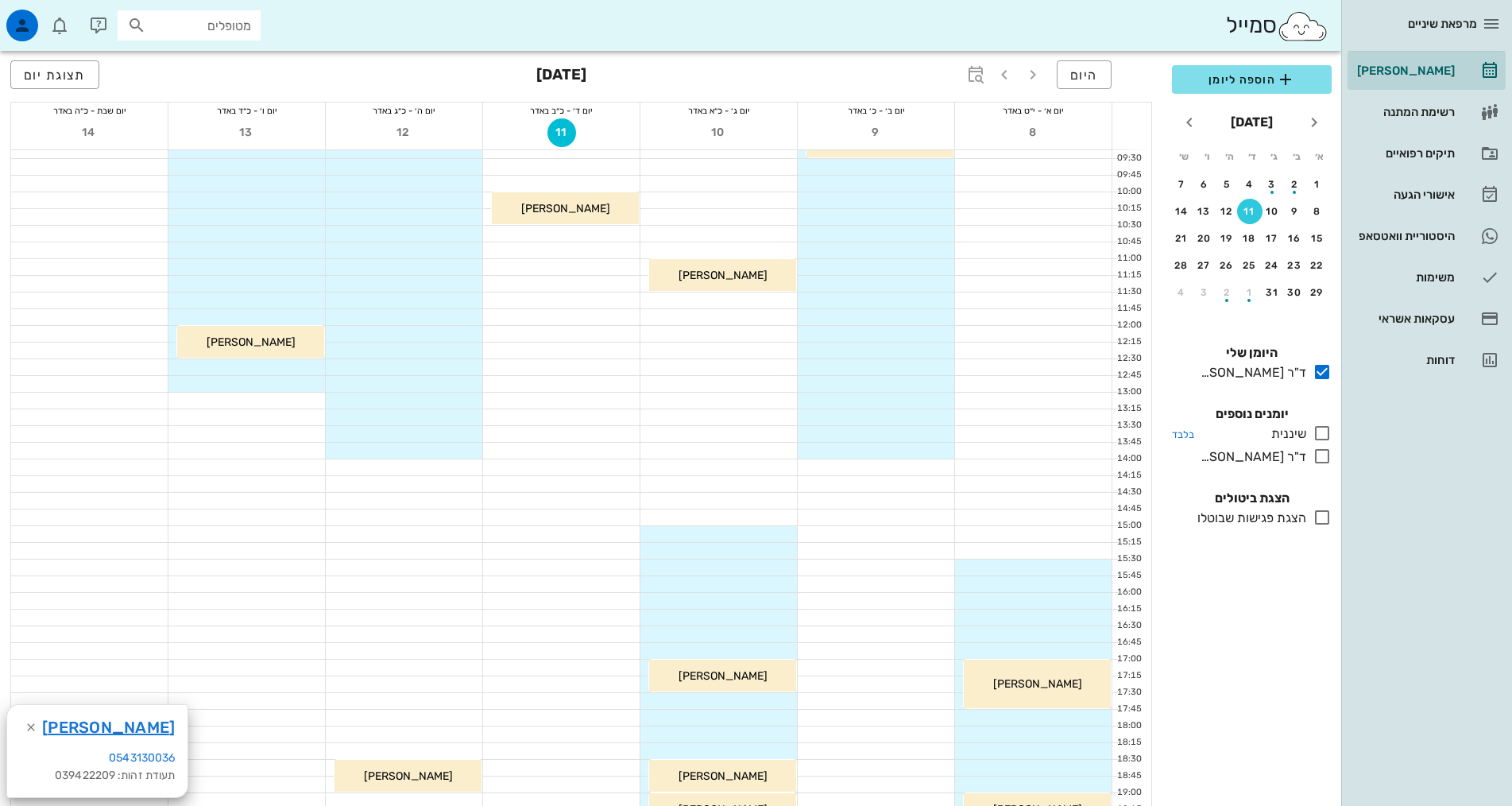
click at [1321, 435] on icon at bounding box center [1322, 433] width 19 height 19
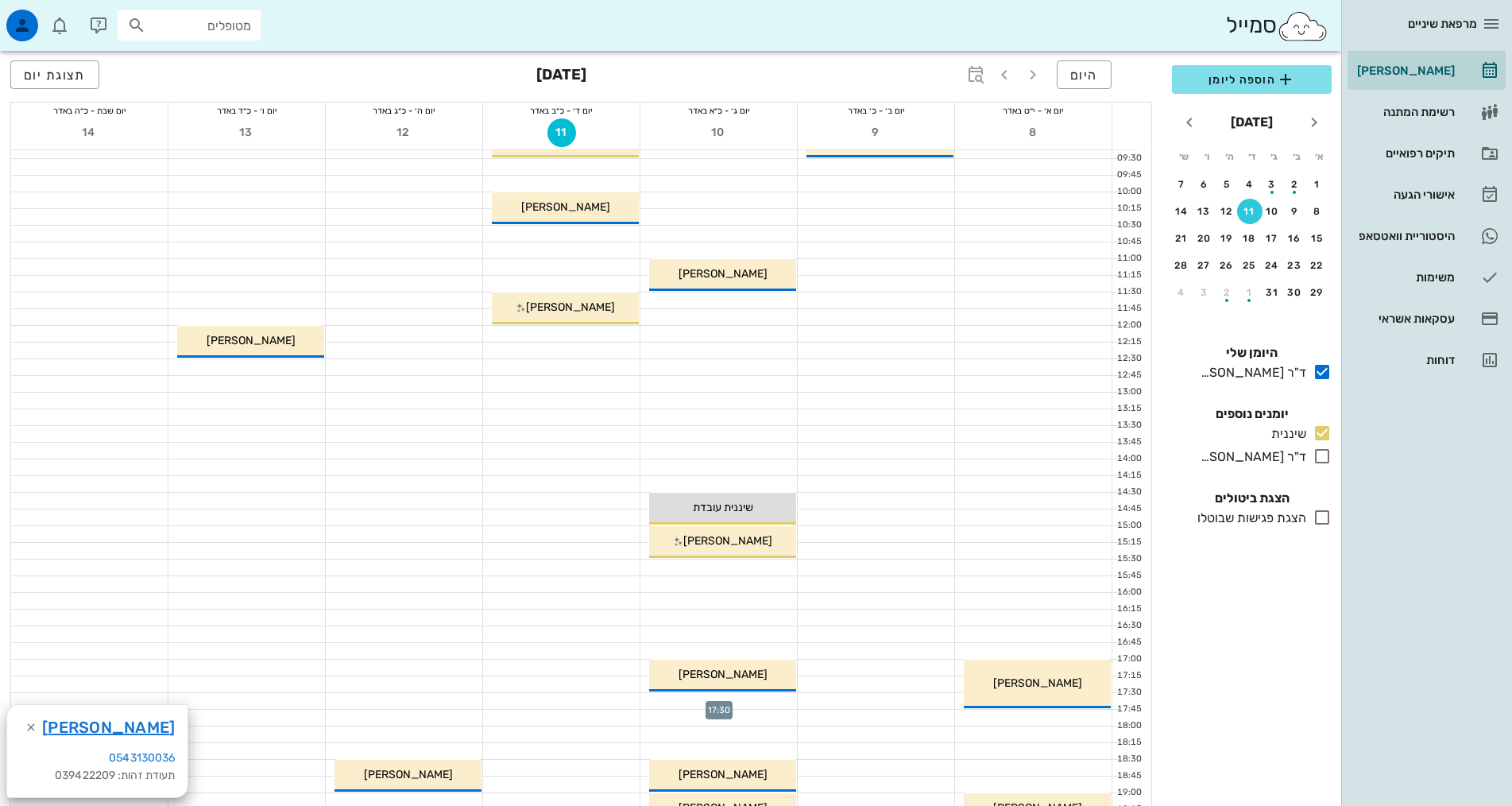
click at [735, 700] on div at bounding box center [718, 701] width 157 height 16
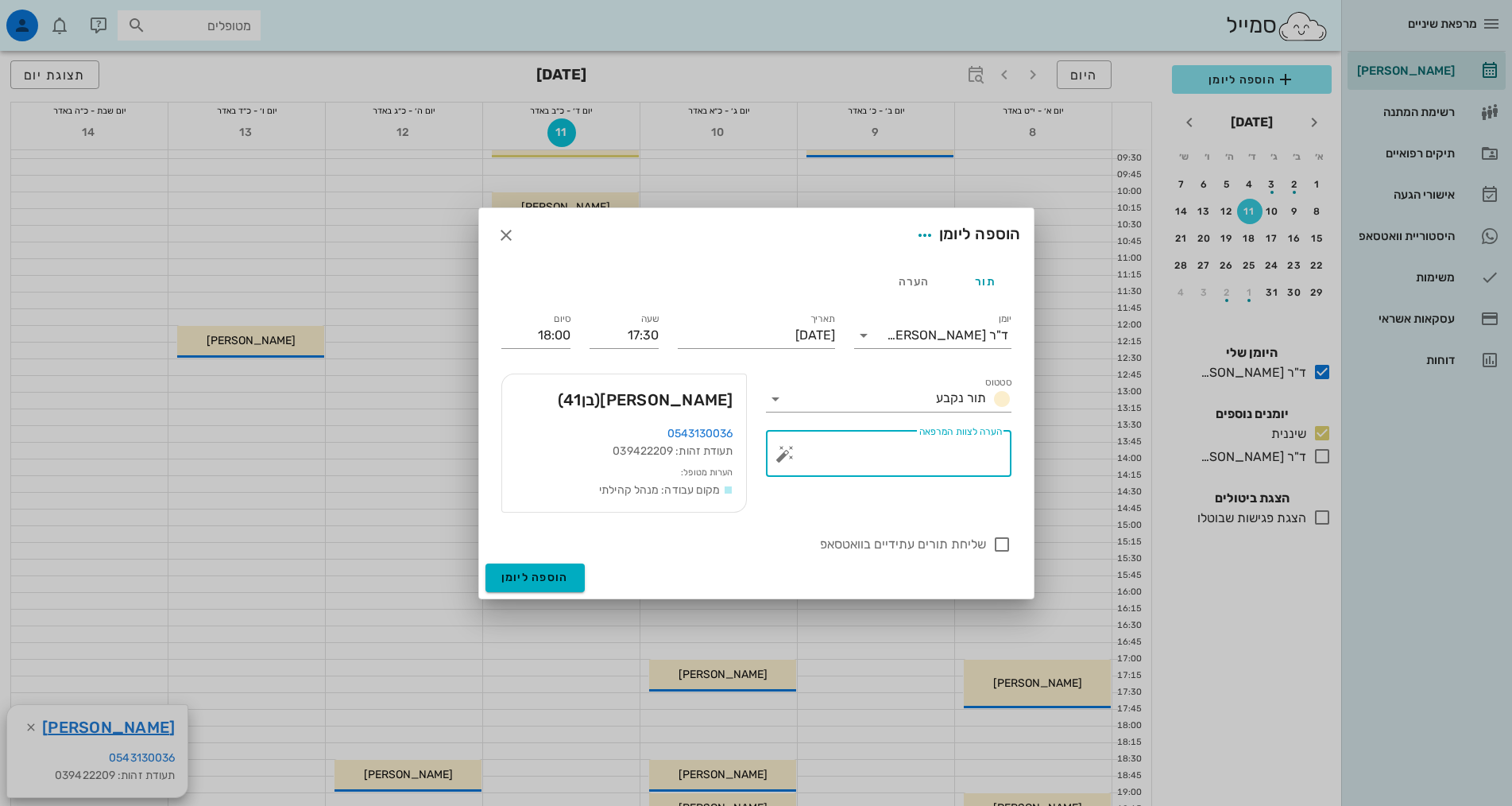
click at [896, 452] on textarea "הערה לצוות המרפאה" at bounding box center [895, 457] width 214 height 38
type textarea "נקבע לפני חצי שנה"
click at [1005, 545] on div at bounding box center [1002, 544] width 27 height 27
checkbox input "true"
click at [539, 577] on span "הוספה ליומן" at bounding box center [535, 577] width 68 height 14
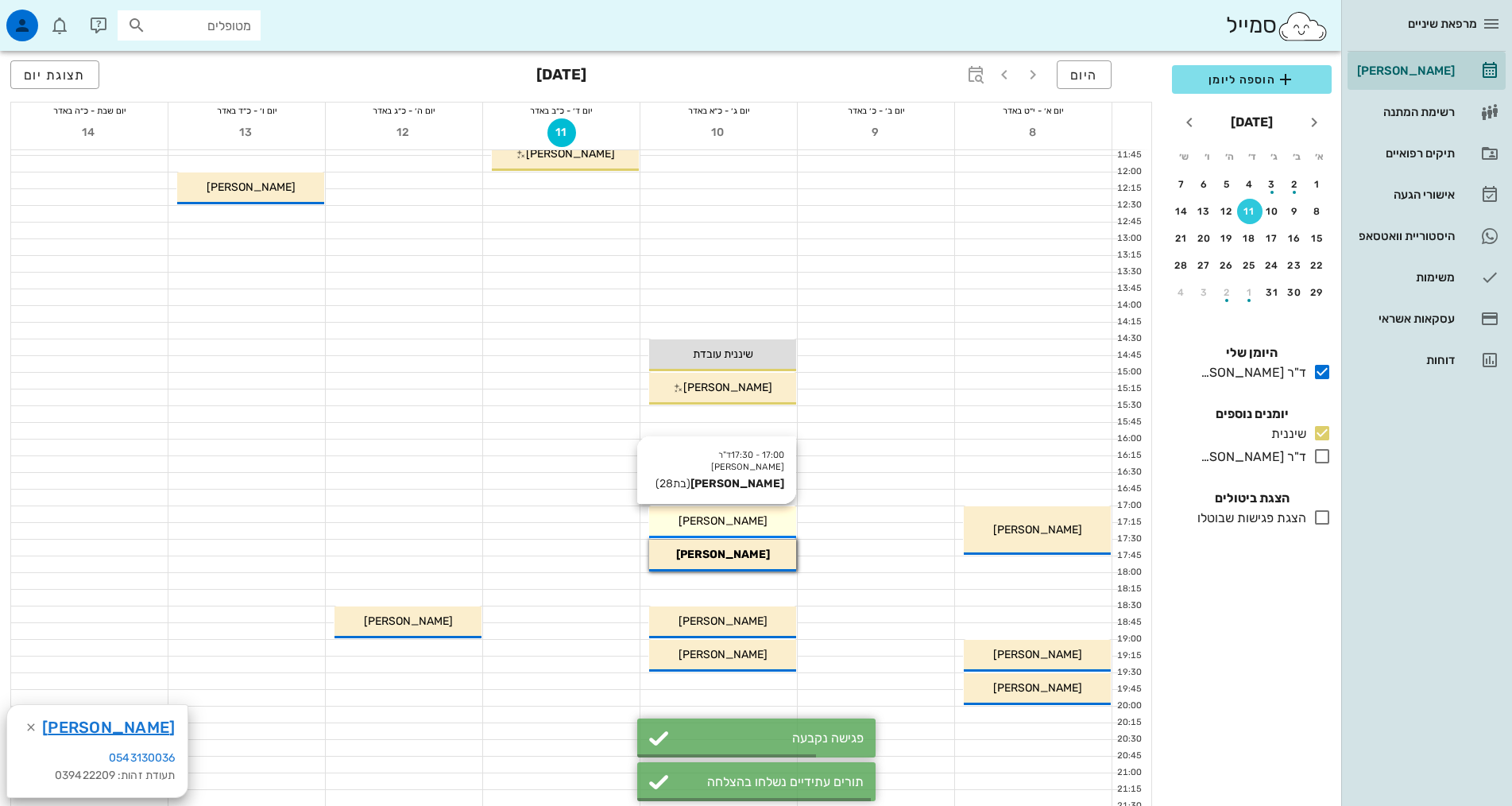
scroll to position [318, 0]
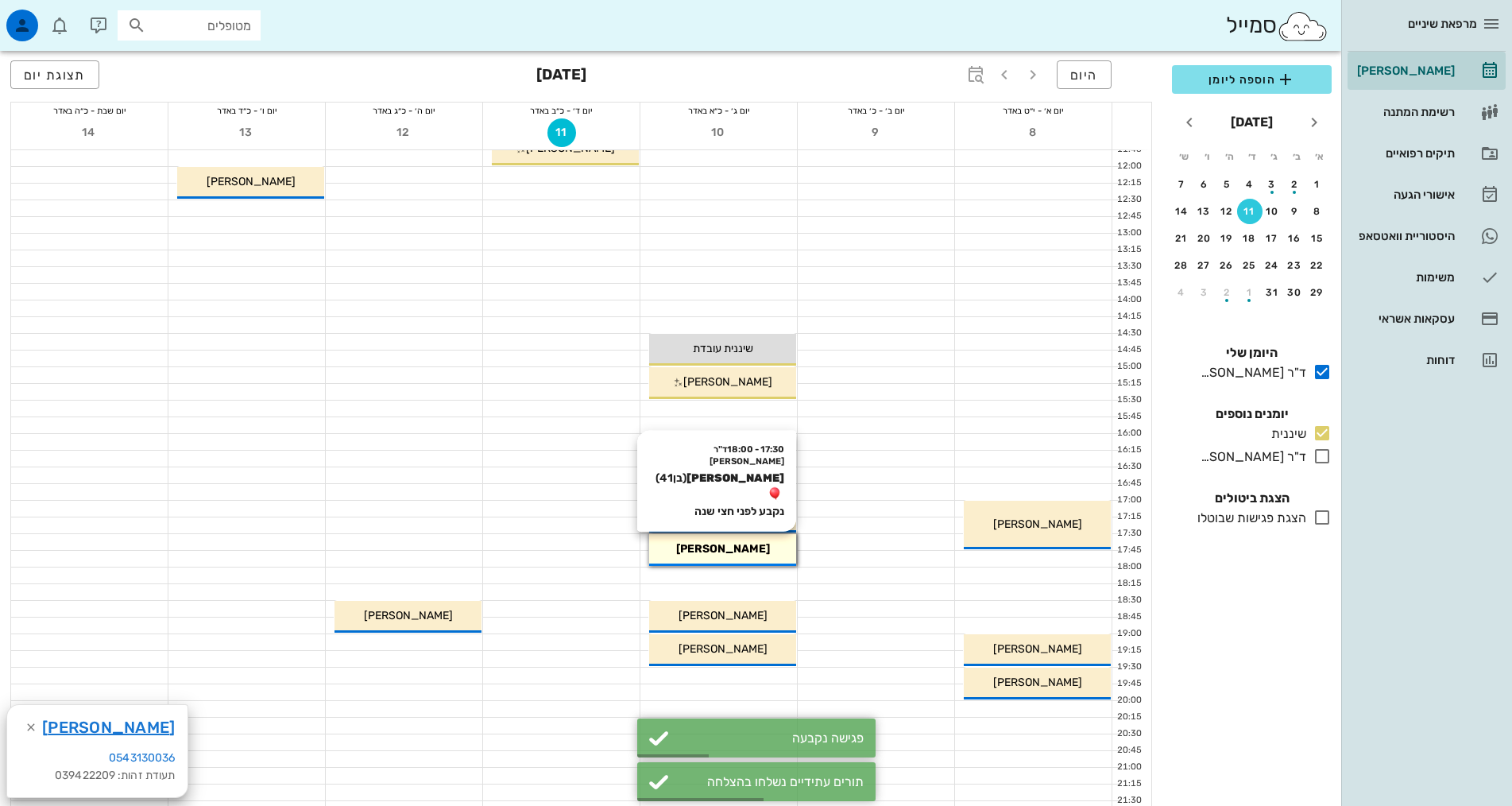
click at [766, 557] on div "17:30 - 18:00 ד"ר [PERSON_NAME] [PERSON_NAME] (בן 41 ) נקבע לפני חצי שנה [PERSO…" at bounding box center [723, 550] width 147 height 32
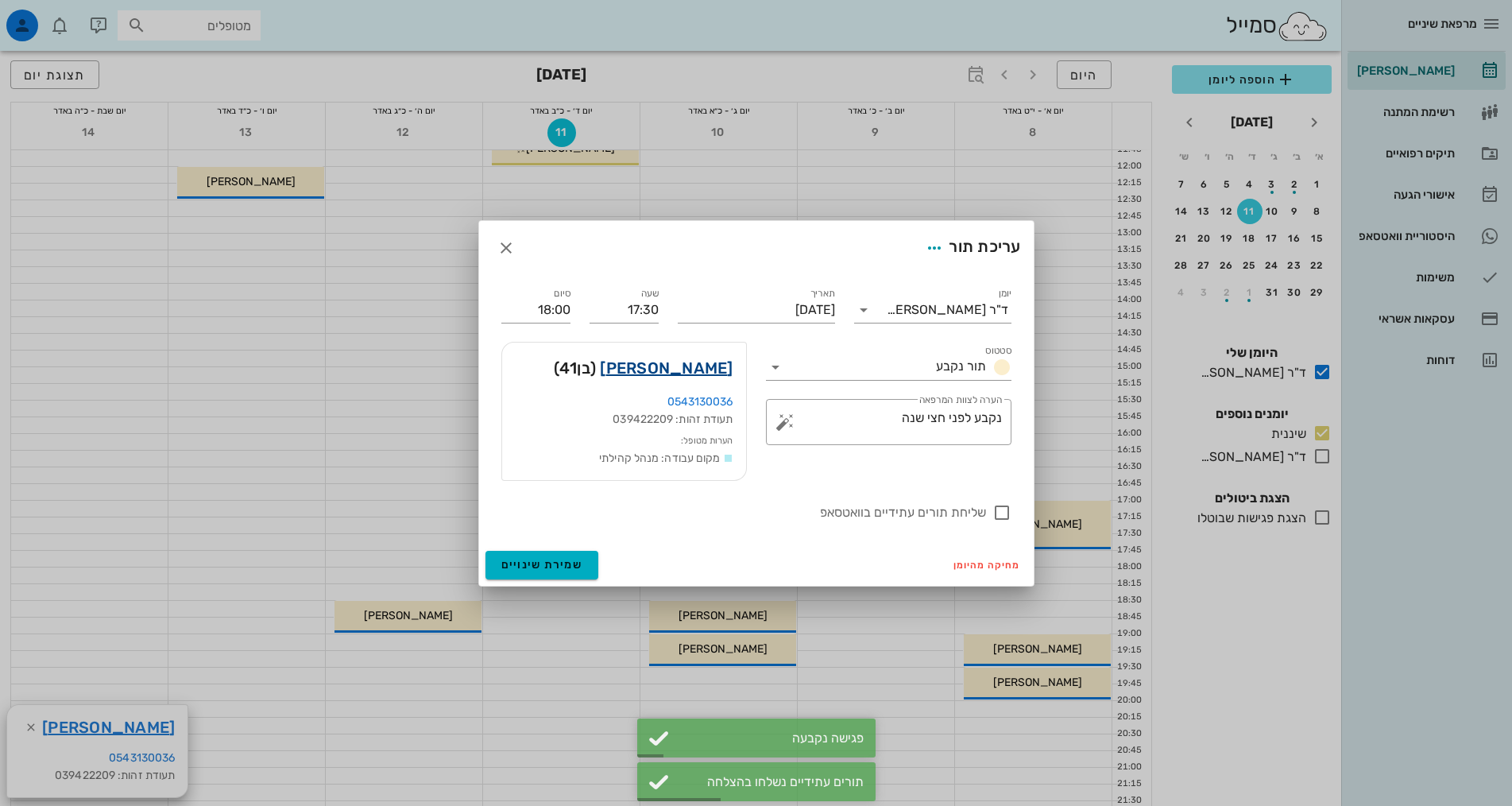
click at [698, 367] on link "[PERSON_NAME]" at bounding box center [666, 367] width 133 height 25
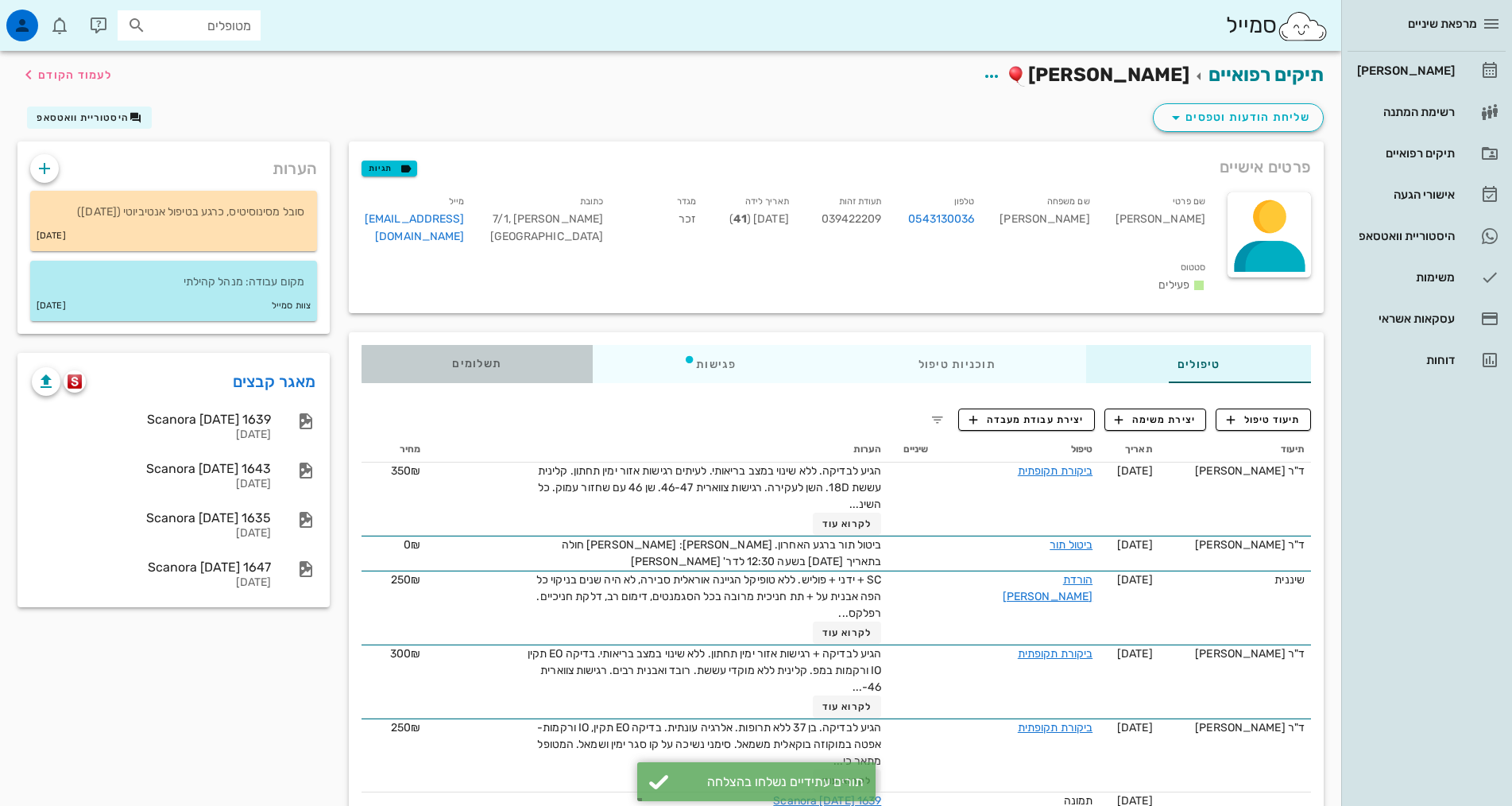
click at [452, 358] on span "תשלומים 0₪" at bounding box center [477, 364] width 49 height 11
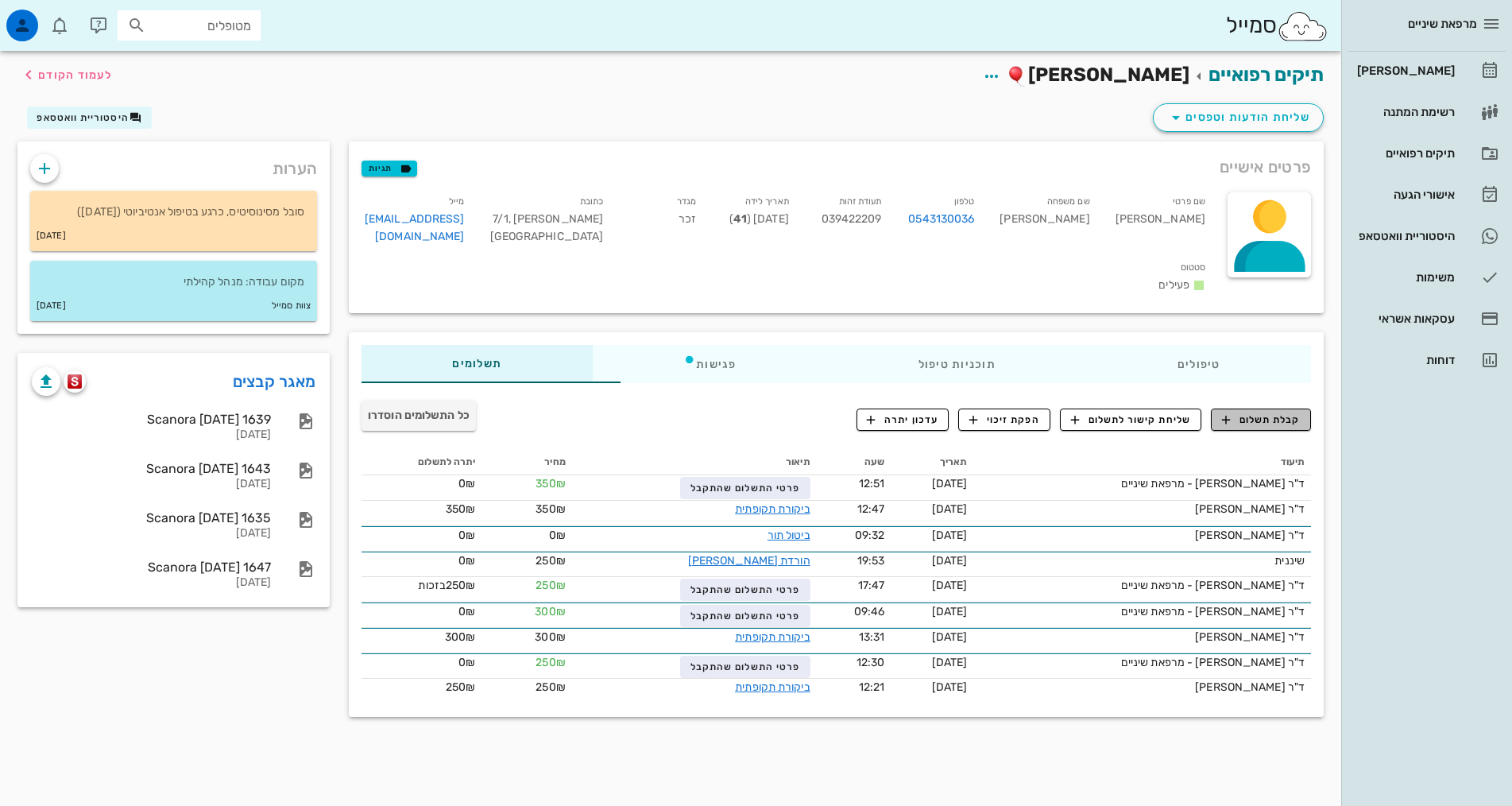
click at [1263, 412] on span "קבלת תשלום" at bounding box center [1261, 420] width 78 height 15
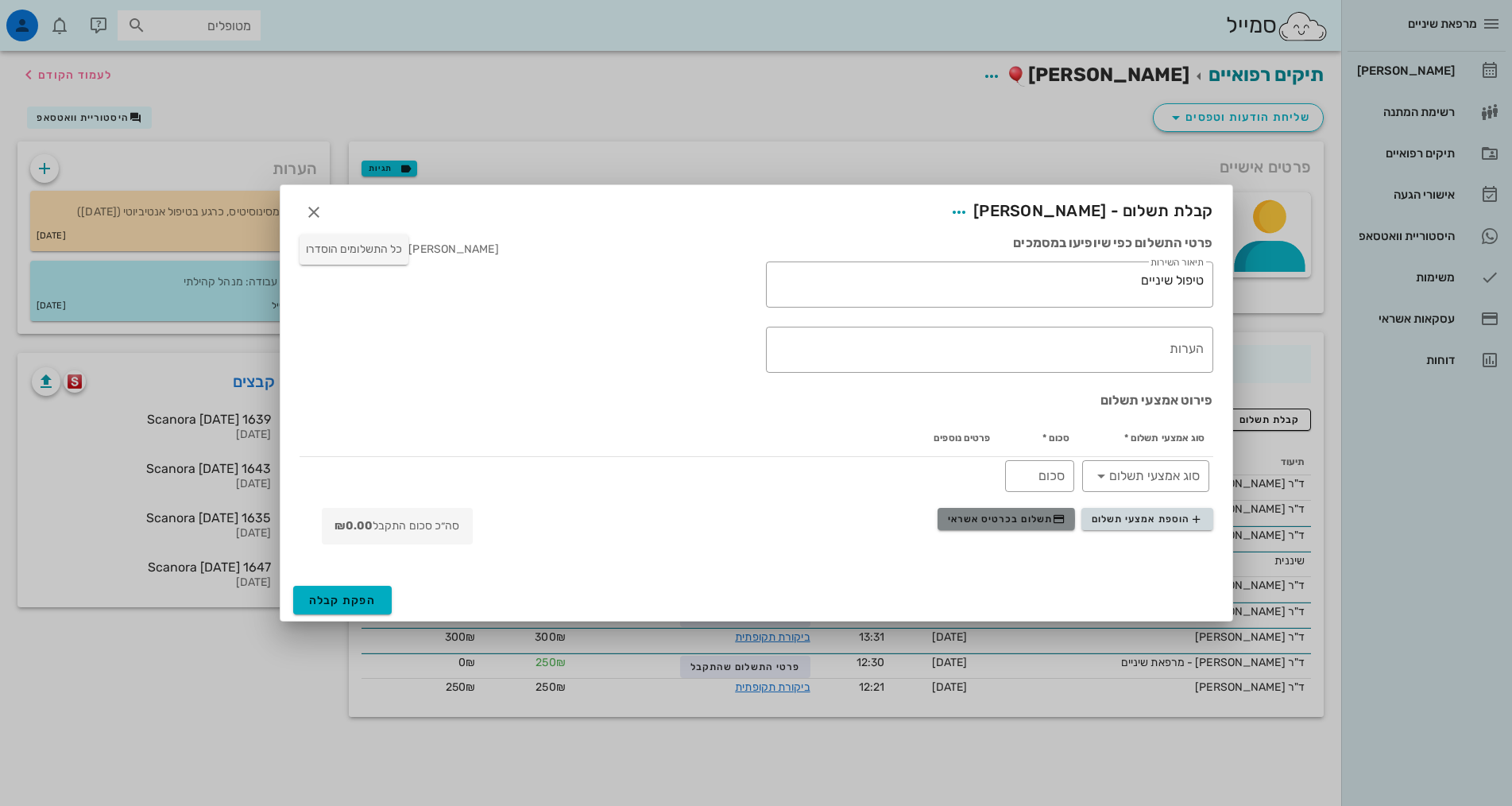
drag, startPoint x: 1027, startPoint y: 514, endPoint x: 1034, endPoint y: 497, distance: 18.4
click at [1029, 513] on span "תשלום בכרטיס אשראי" at bounding box center [1007, 519] width 118 height 13
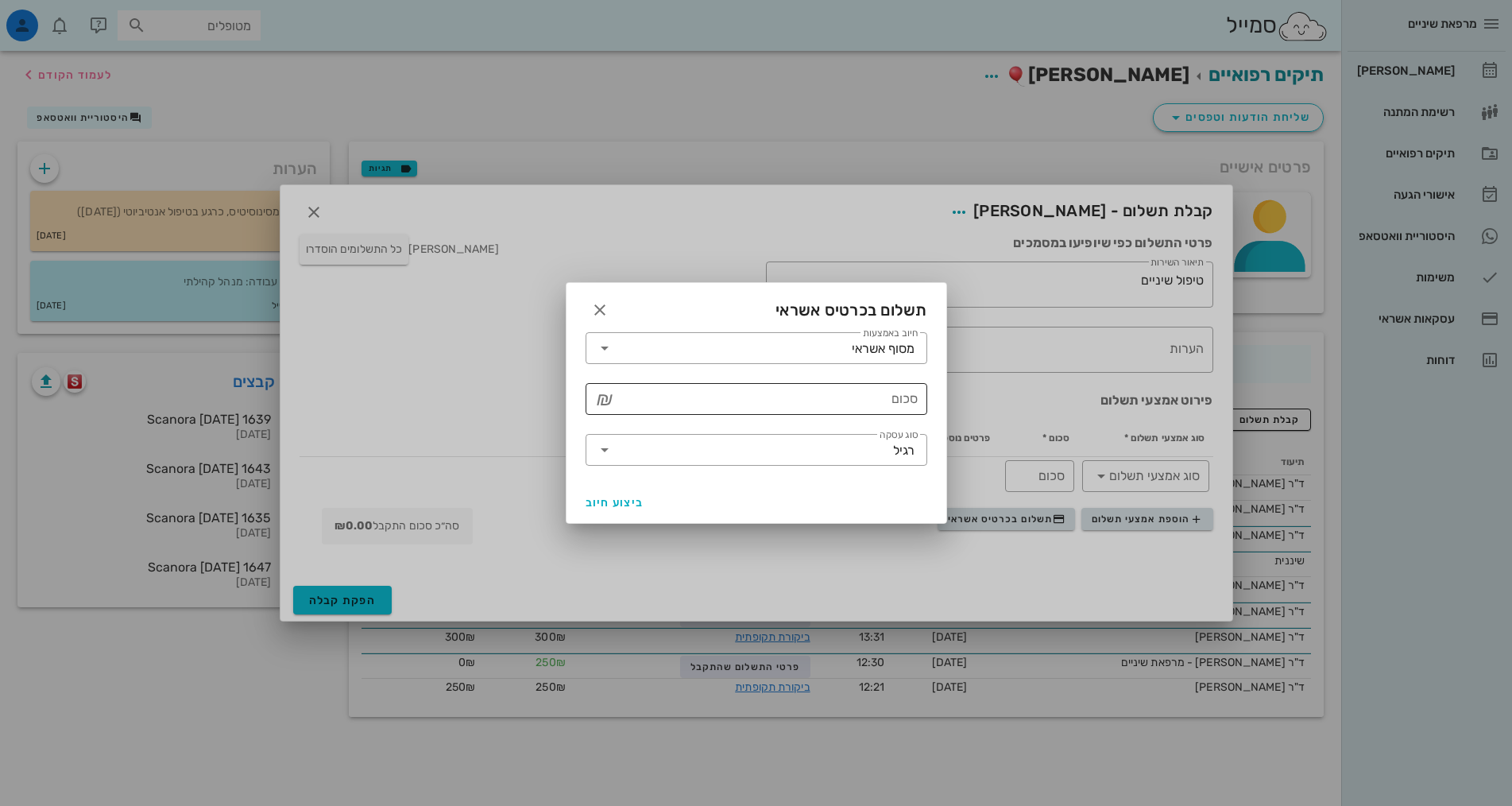
click at [891, 400] on input "סכום" at bounding box center [767, 399] width 300 height 25
type input "250"
click at [610, 503] on span "ביצוע חיוב" at bounding box center [615, 502] width 59 height 14
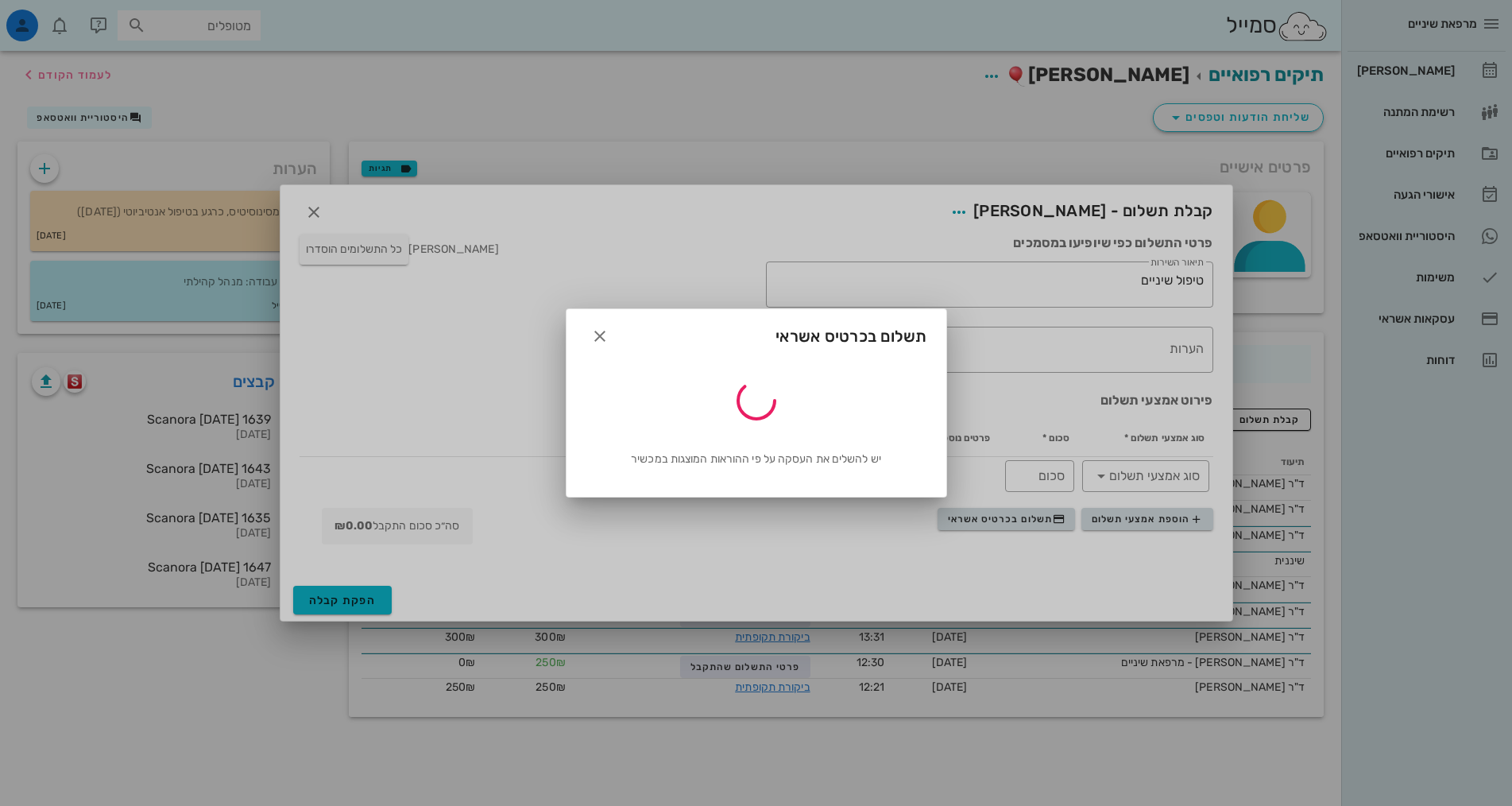
type input "250"
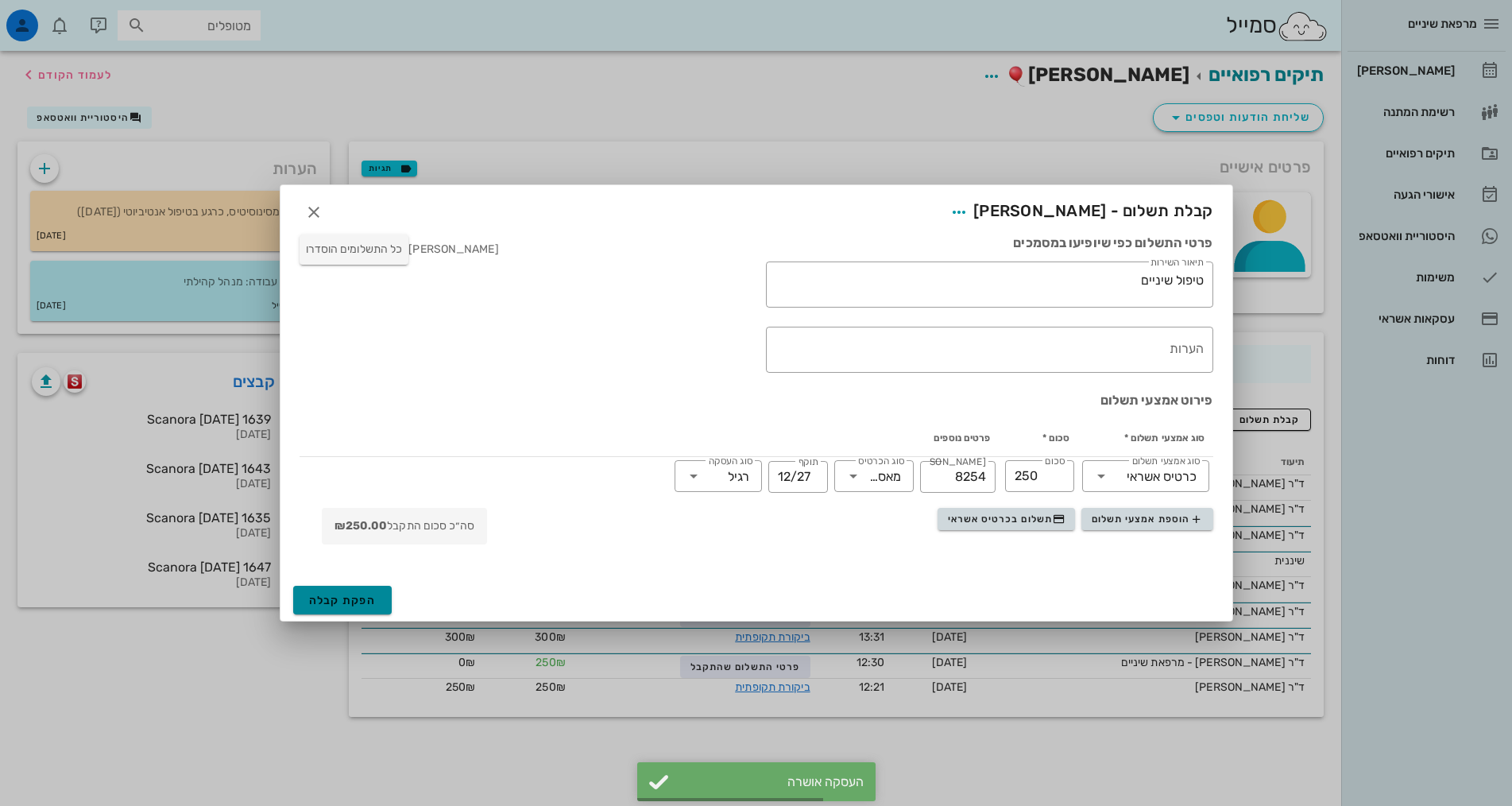
click at [342, 596] on span "הפקת קבלה" at bounding box center [343, 600] width 68 height 14
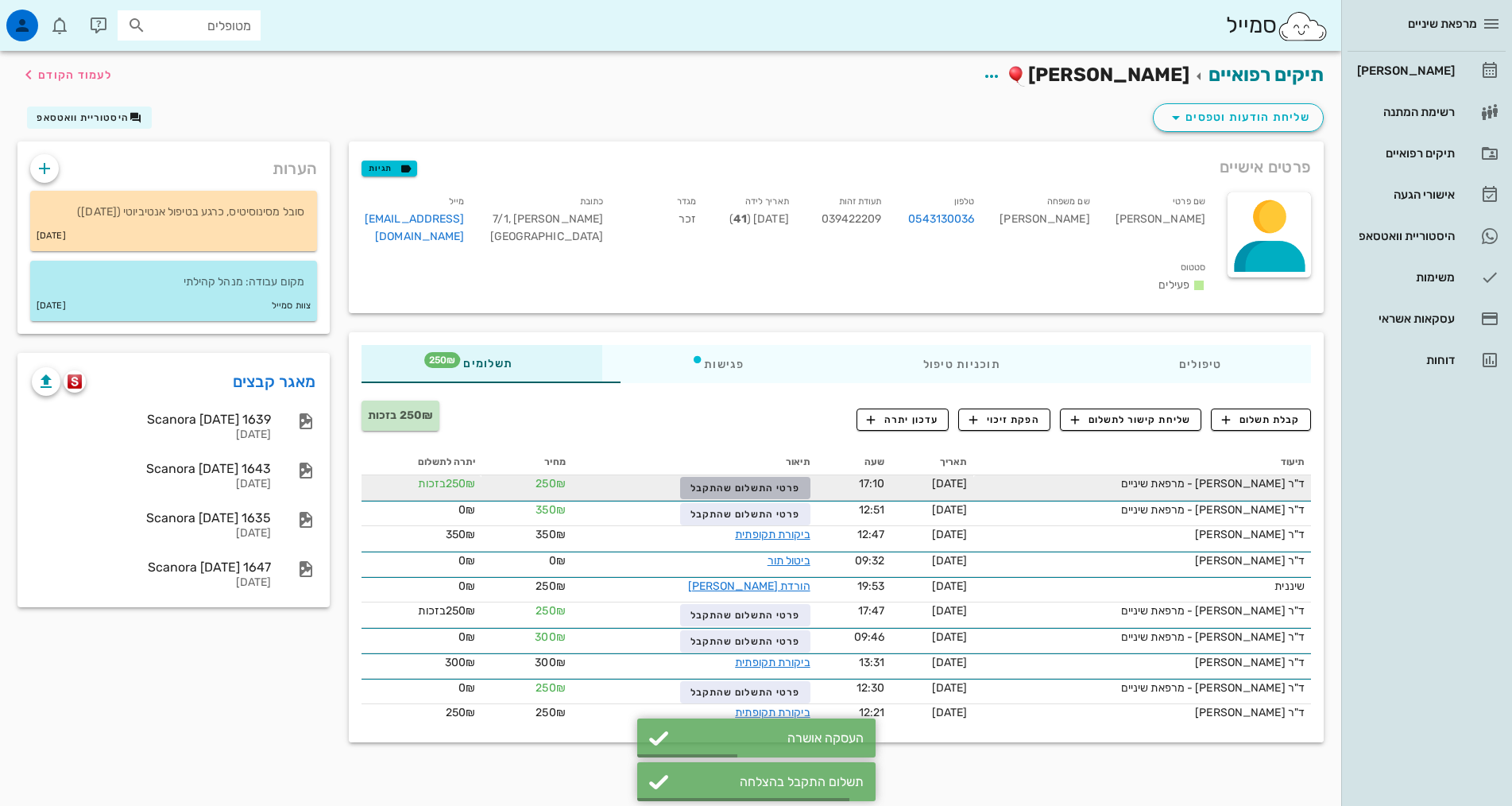
click at [746, 483] on span "פרטי התשלום שהתקבל" at bounding box center [745, 488] width 109 height 11
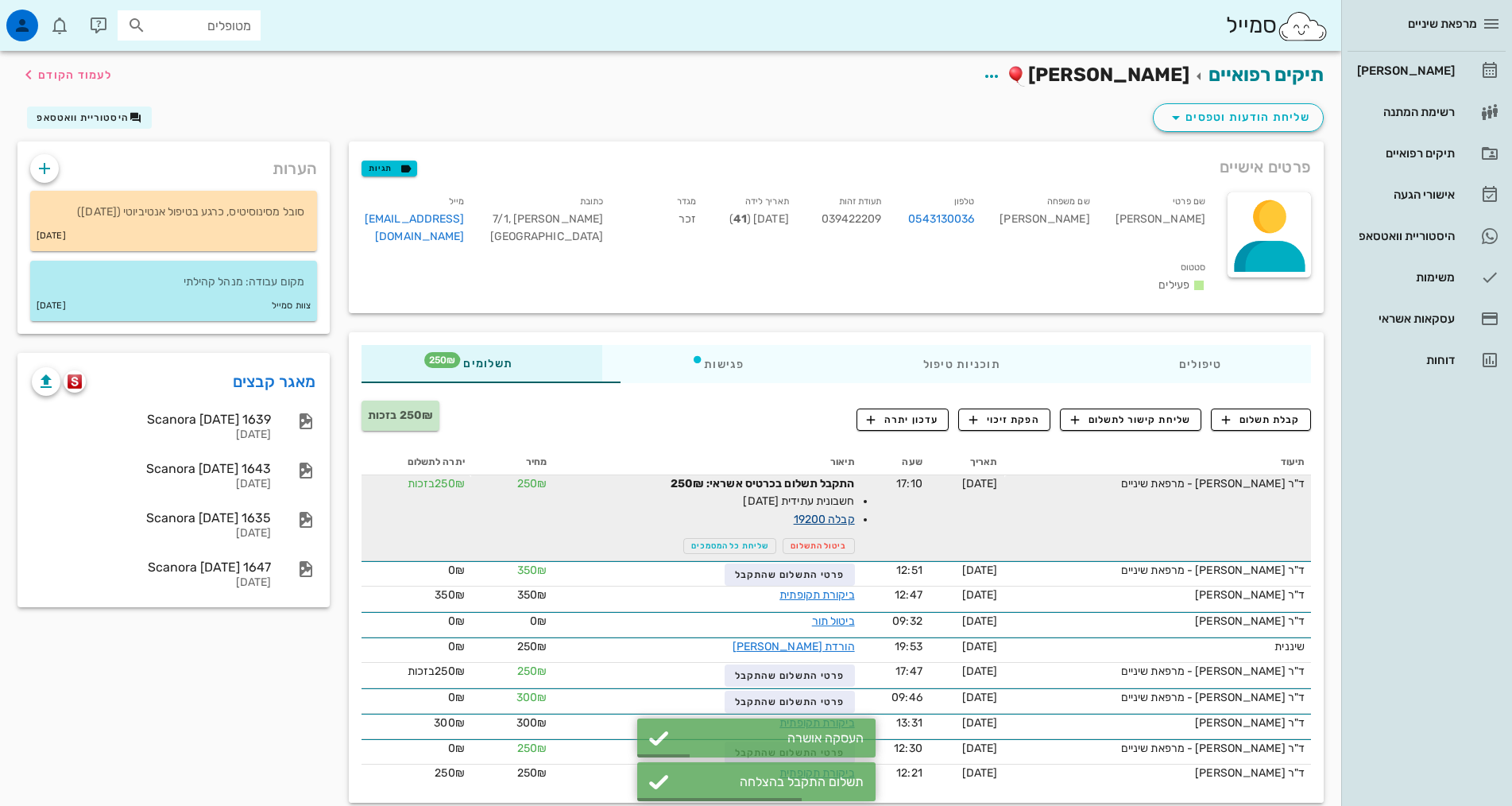
click at [794, 513] on link "קבלה 19200" at bounding box center [824, 519] width 61 height 14
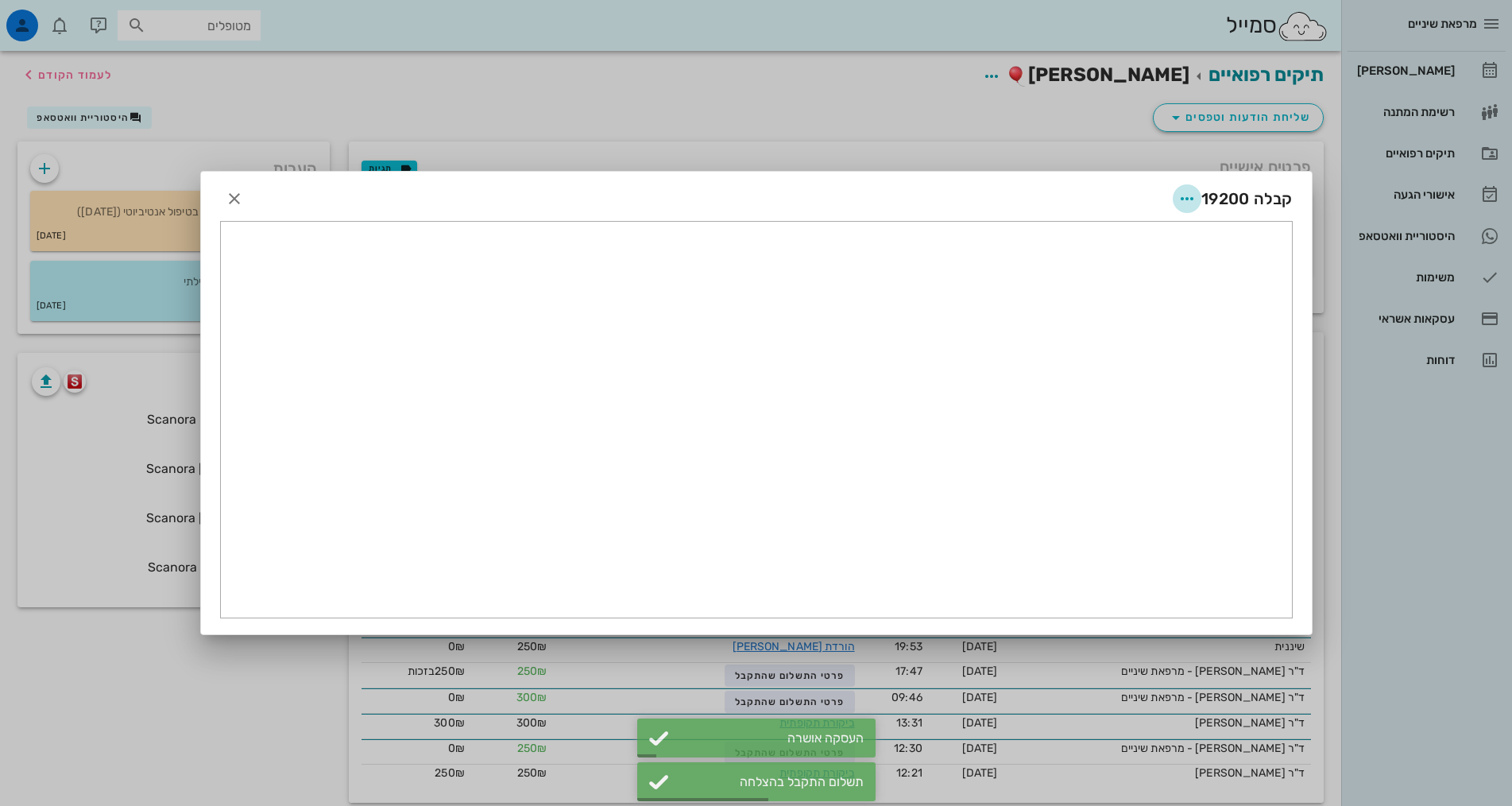
click at [1186, 196] on icon "button" at bounding box center [1186, 198] width 19 height 19
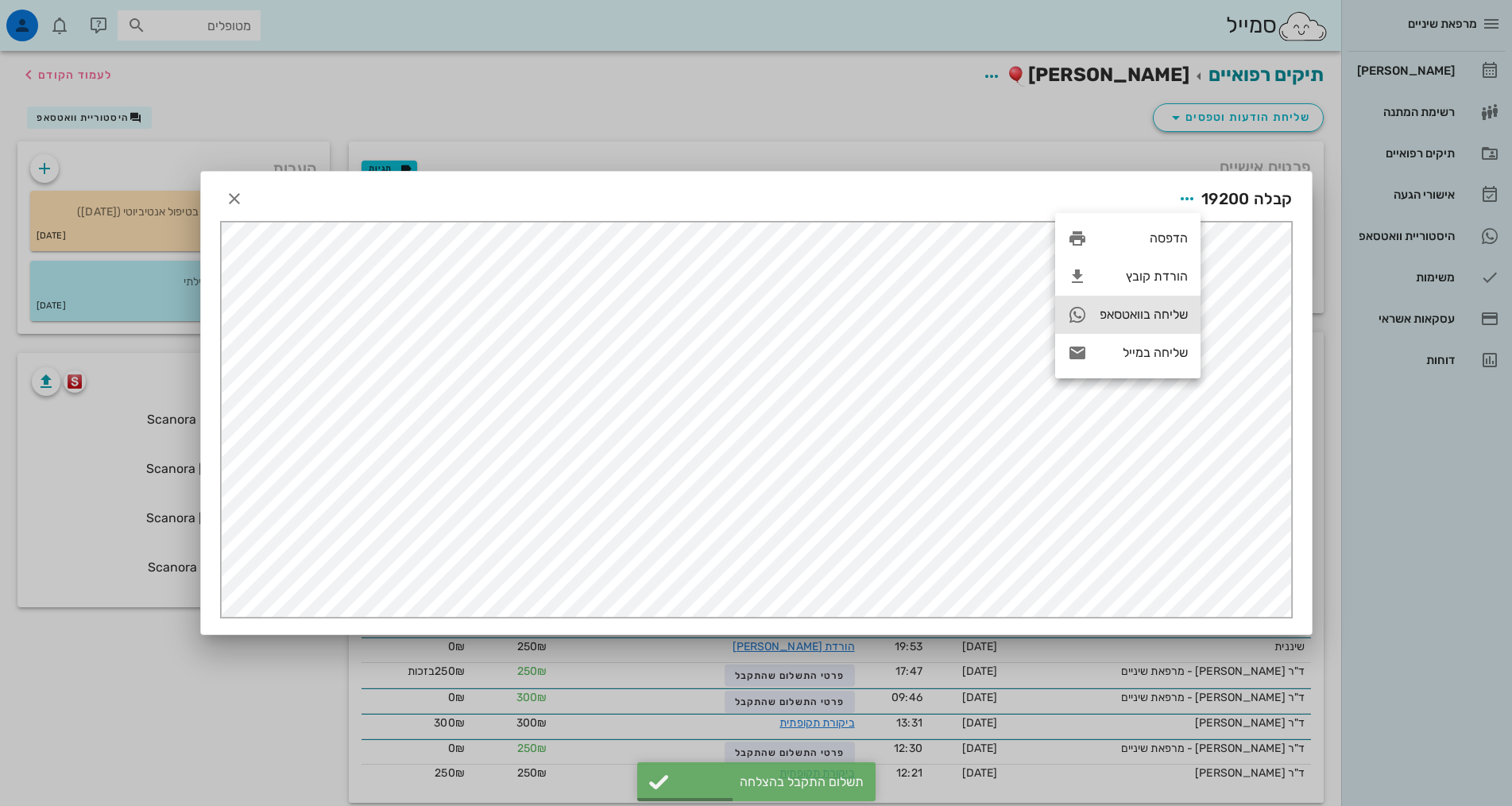
click at [1165, 312] on div "שליחה בוואטסאפ" at bounding box center [1144, 314] width 88 height 15
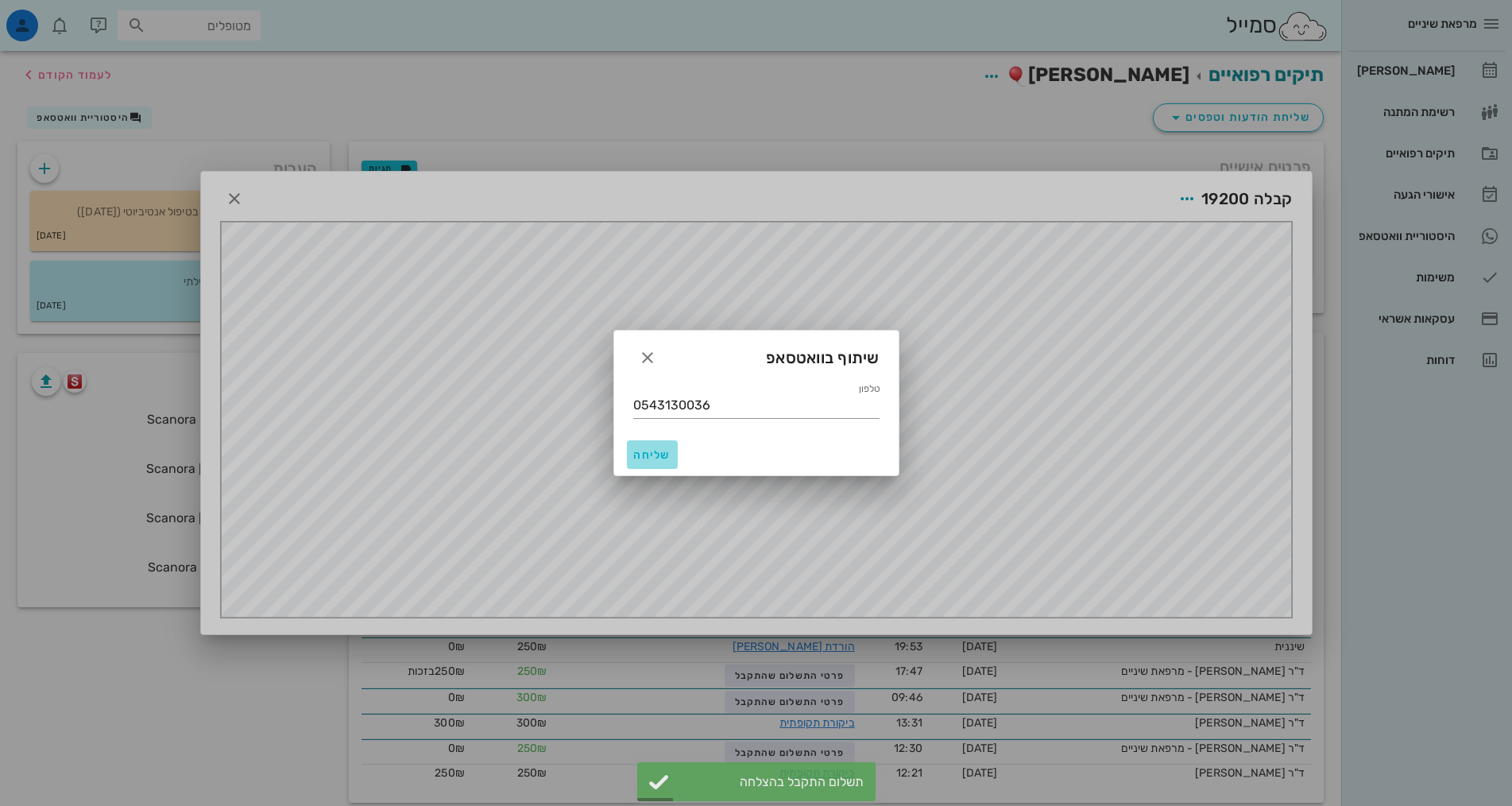
click at [634, 458] on span "שליחה" at bounding box center [652, 455] width 38 height 14
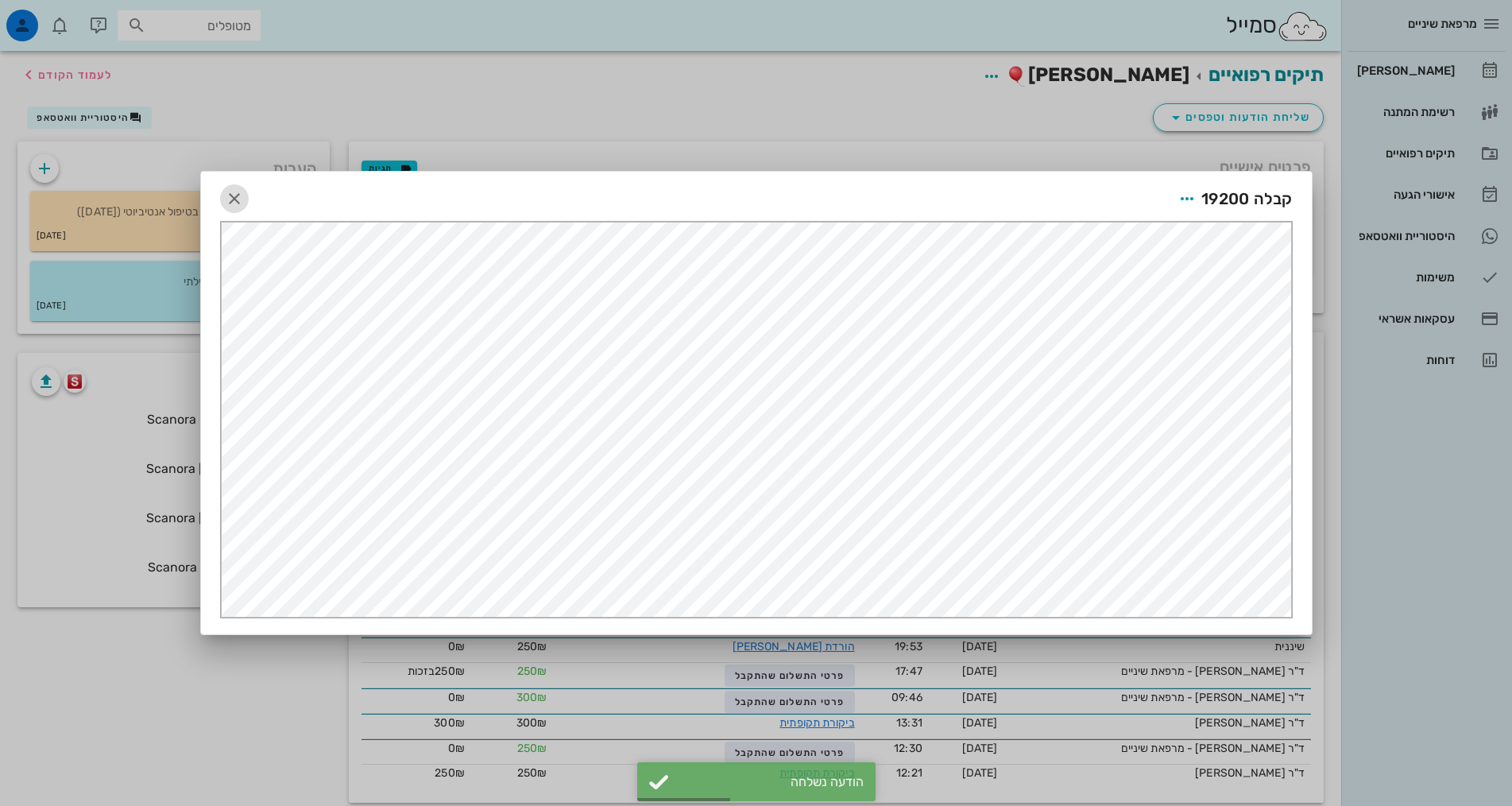
click at [243, 201] on icon "button" at bounding box center [233, 198] width 19 height 19
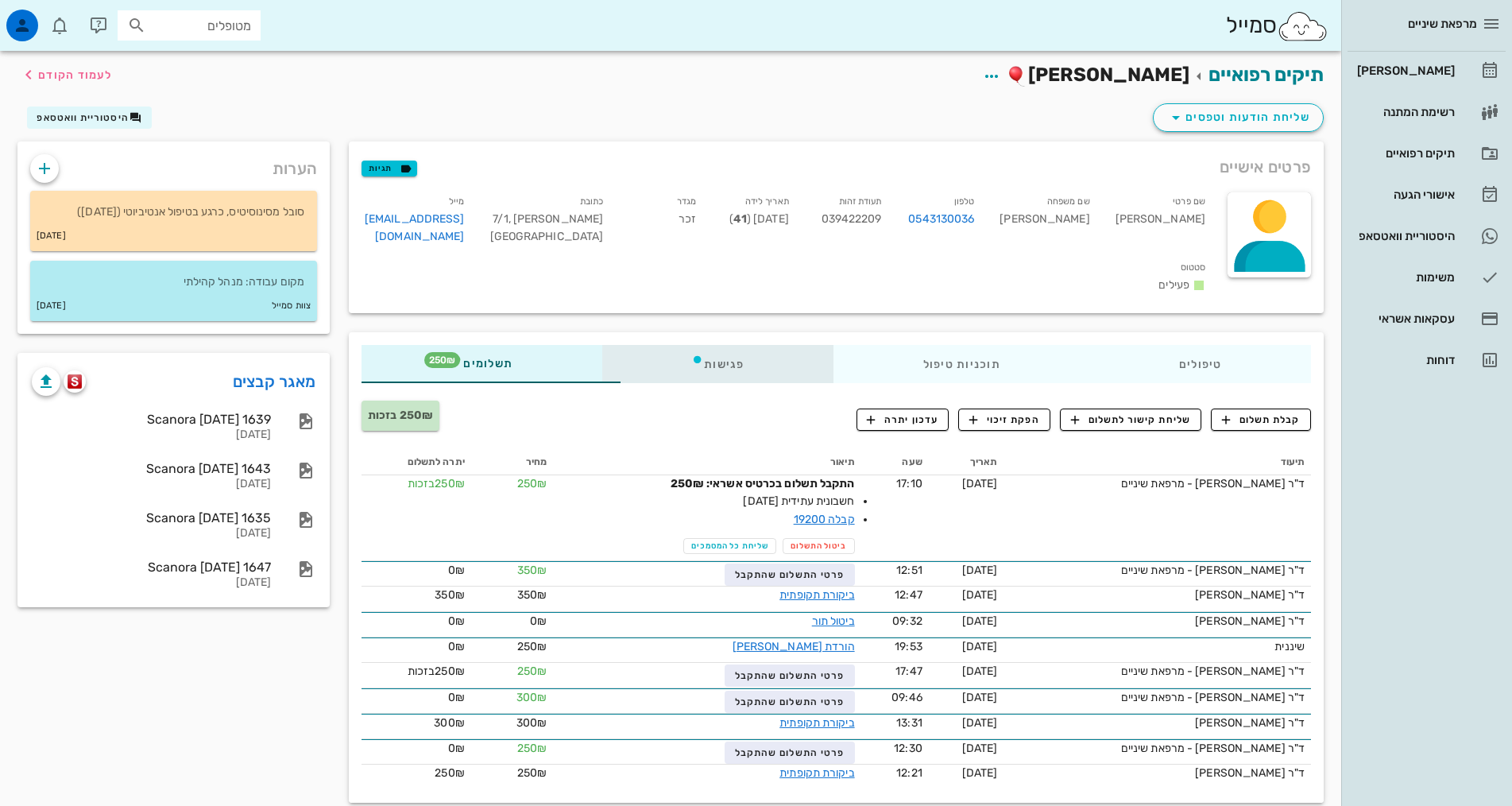
click at [659, 345] on div "פגישות" at bounding box center [718, 363] width 231 height 38
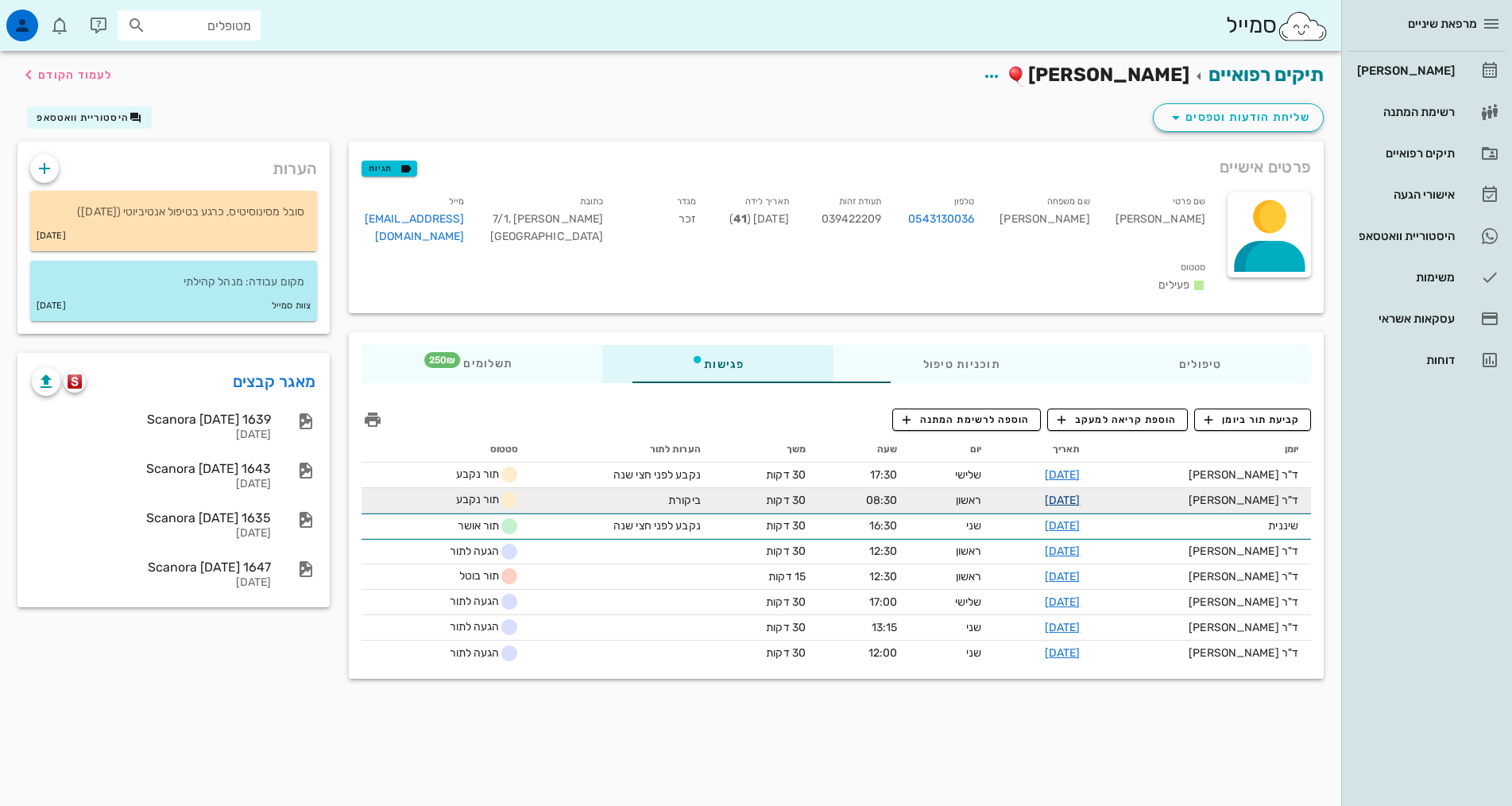
click at [1065, 493] on link "[DATE]" at bounding box center [1063, 500] width 36 height 14
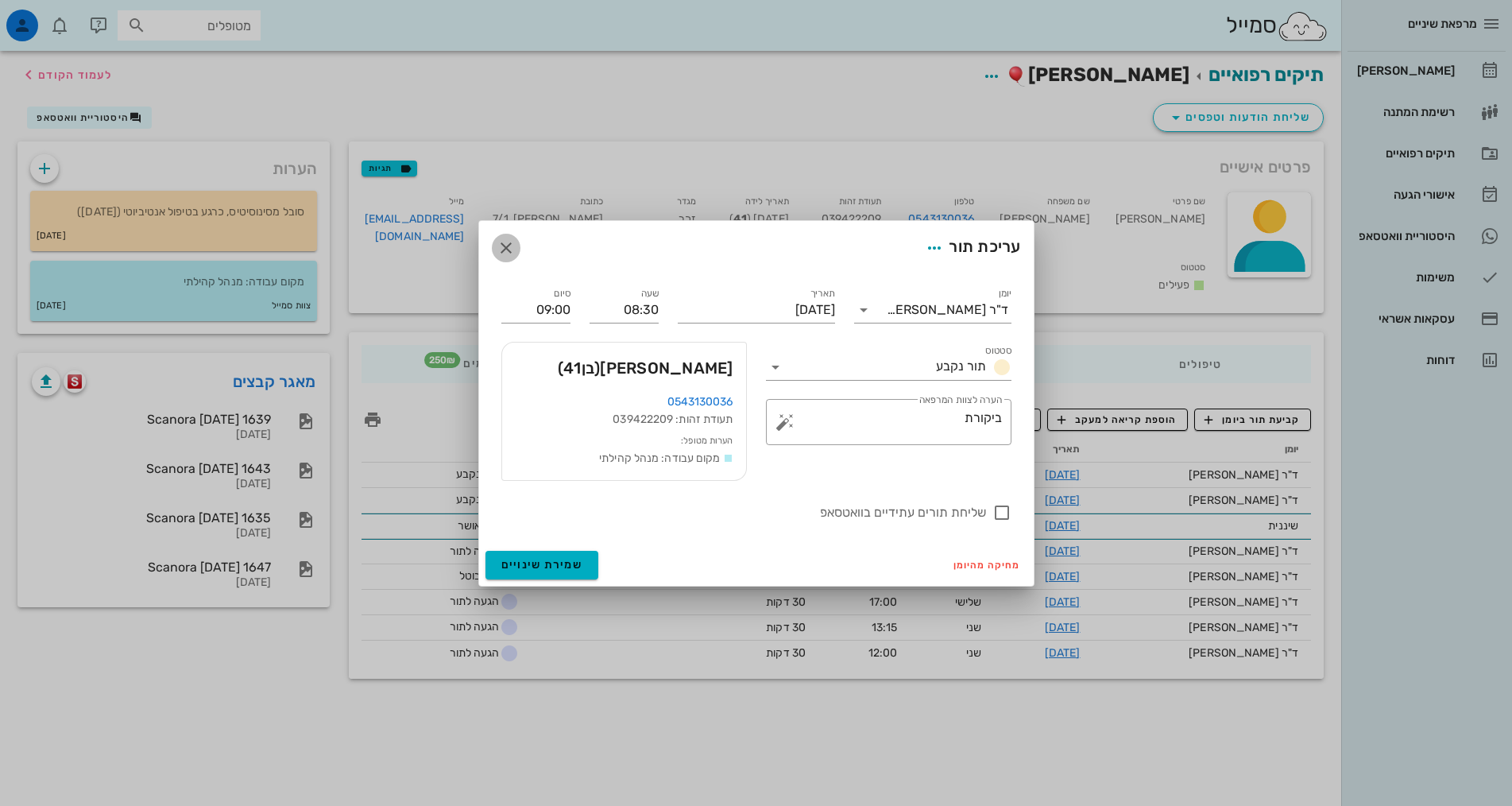
click at [514, 243] on icon "button" at bounding box center [505, 247] width 19 height 19
